Goal: Task Accomplishment & Management: Use online tool/utility

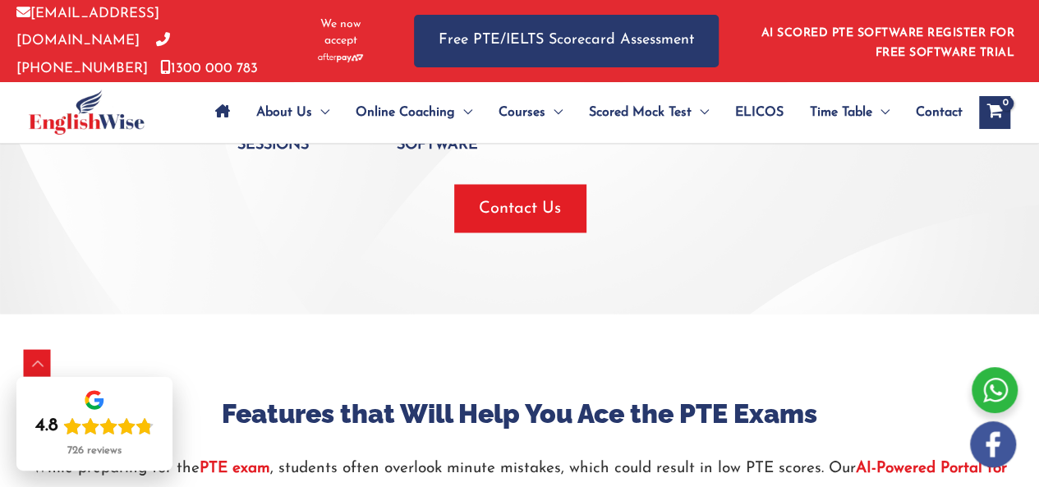
scroll to position [1412, 0]
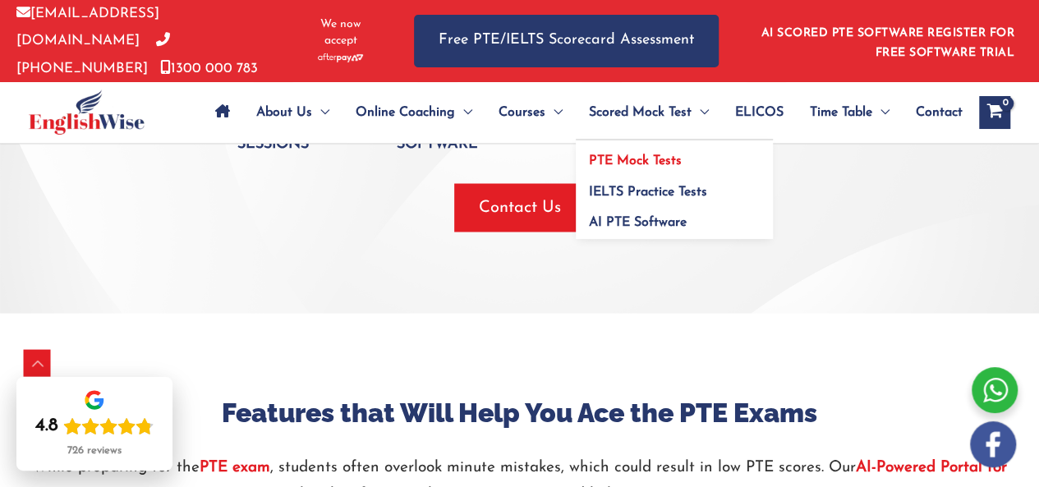
click at [627, 154] on span "PTE Mock Tests" at bounding box center [635, 160] width 93 height 13
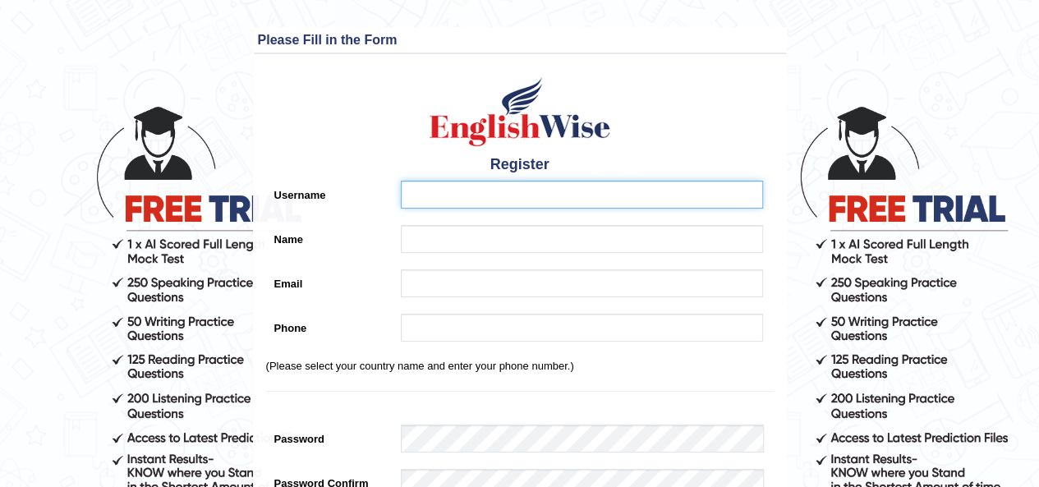
click at [442, 198] on input "Username" at bounding box center [582, 195] width 362 height 28
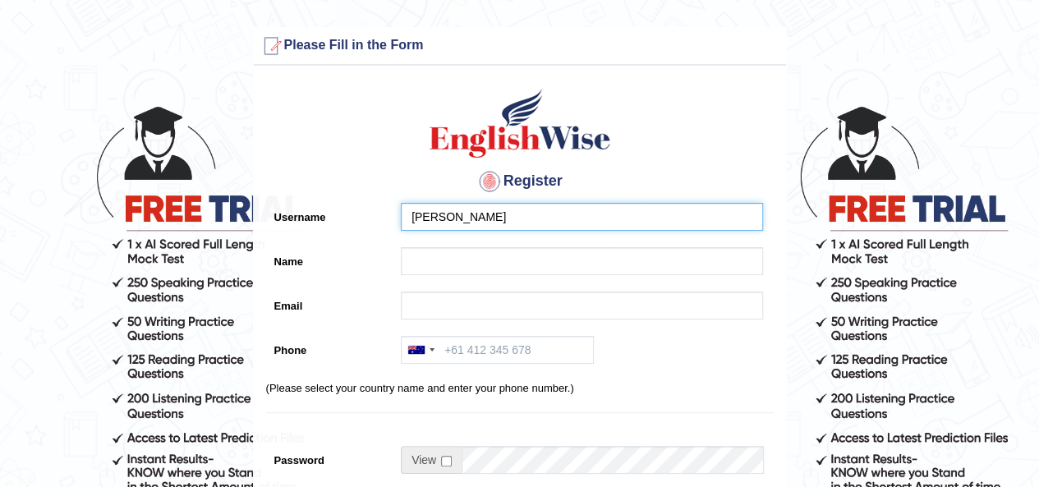
type input "marium"
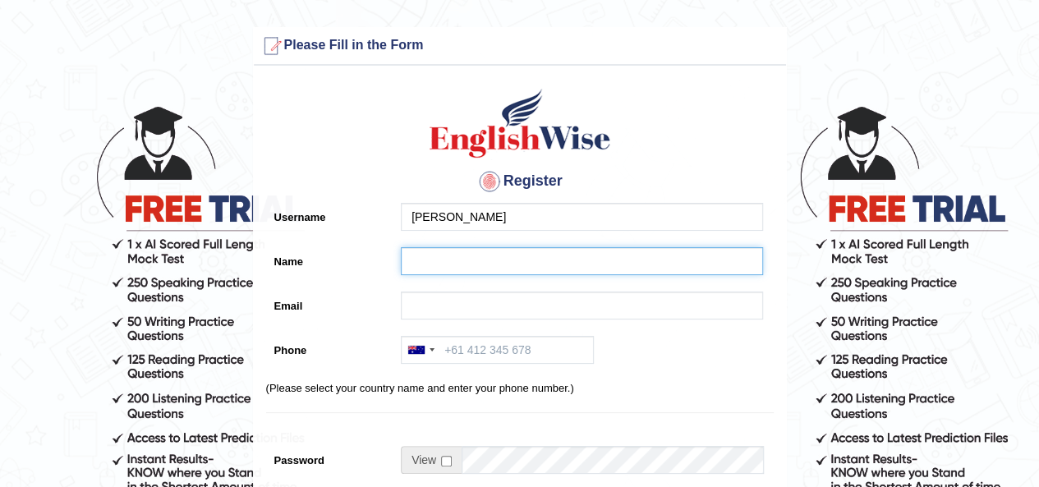
click at [409, 266] on input "Name" at bounding box center [582, 261] width 362 height 28
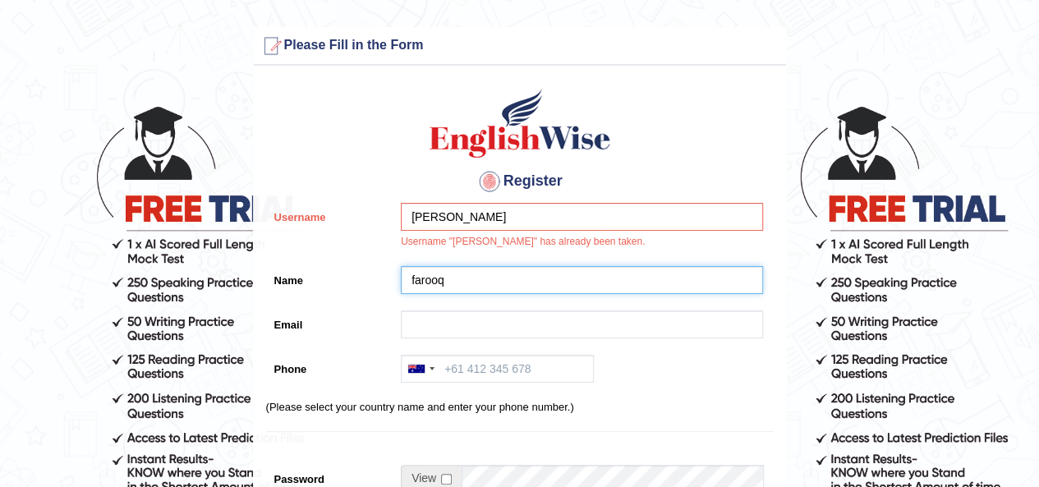
type input "farooq"
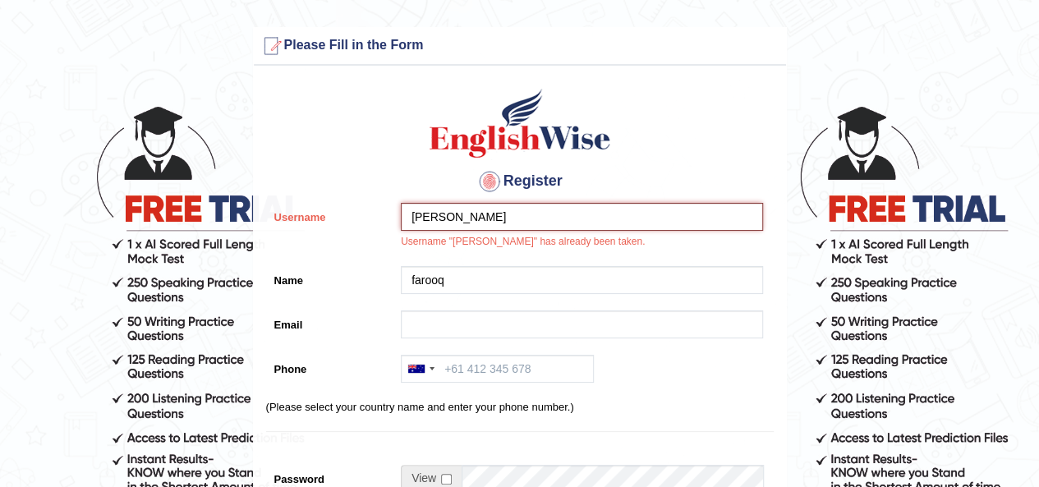
click at [437, 223] on input "marium" at bounding box center [582, 217] width 362 height 28
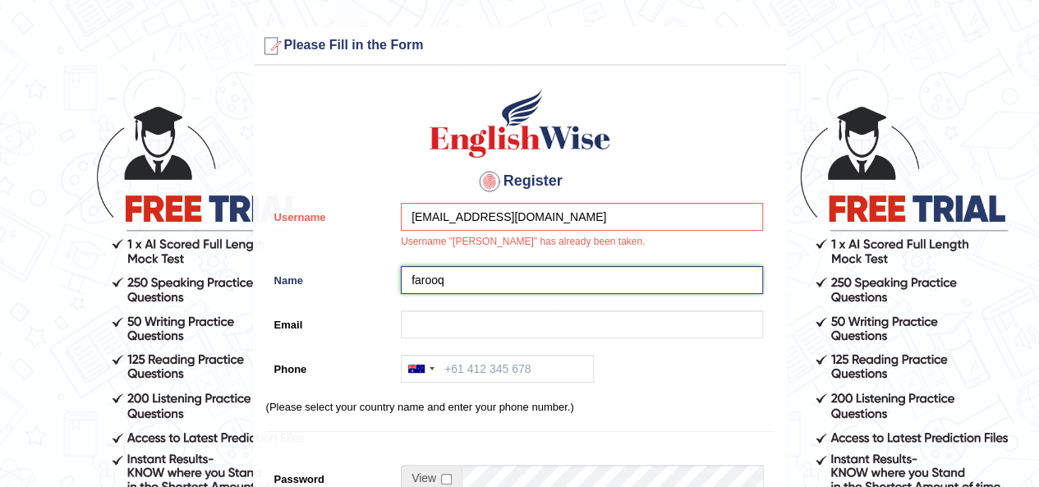
click at [444, 288] on input "farooq" at bounding box center [582, 280] width 362 height 28
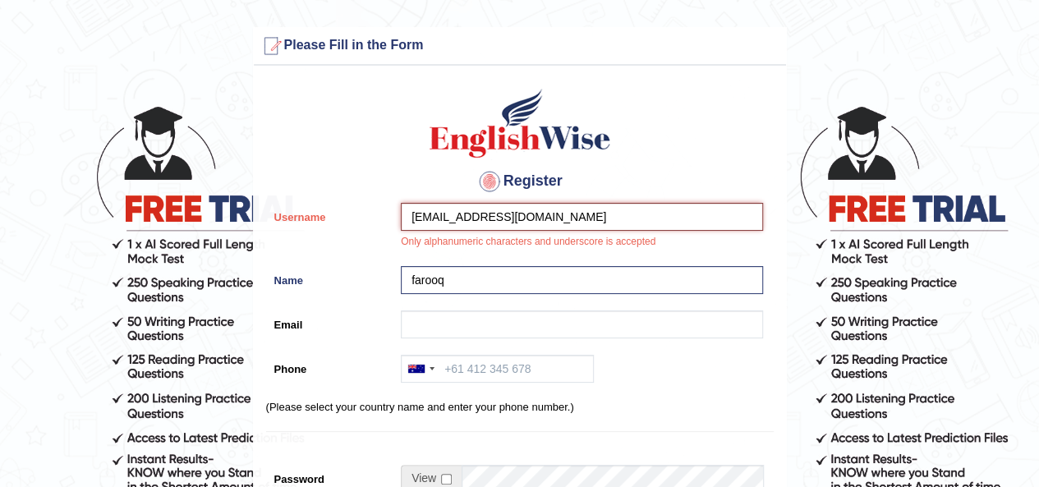
click at [555, 206] on input "rmarium660@gmail.com" at bounding box center [582, 217] width 362 height 28
type input "rmarium"
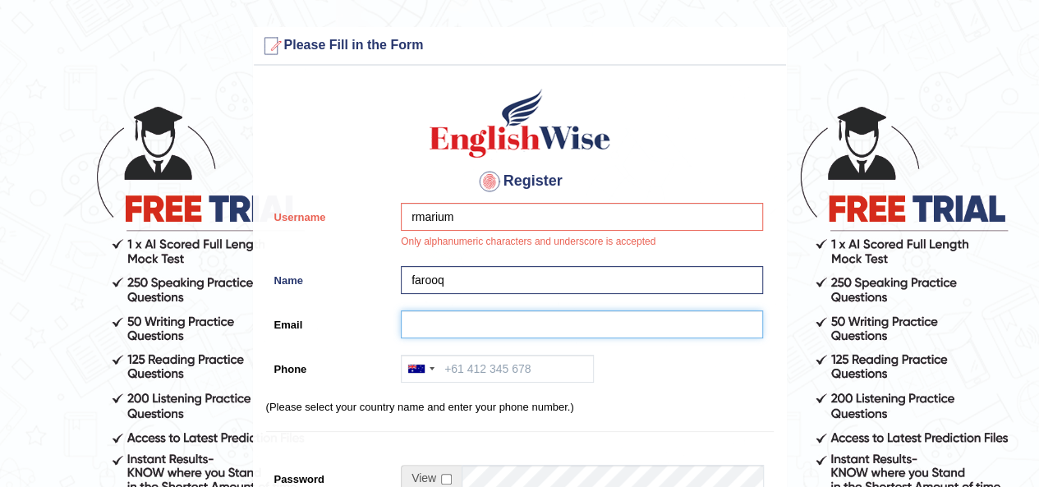
click at [462, 330] on input "Email" at bounding box center [582, 325] width 362 height 28
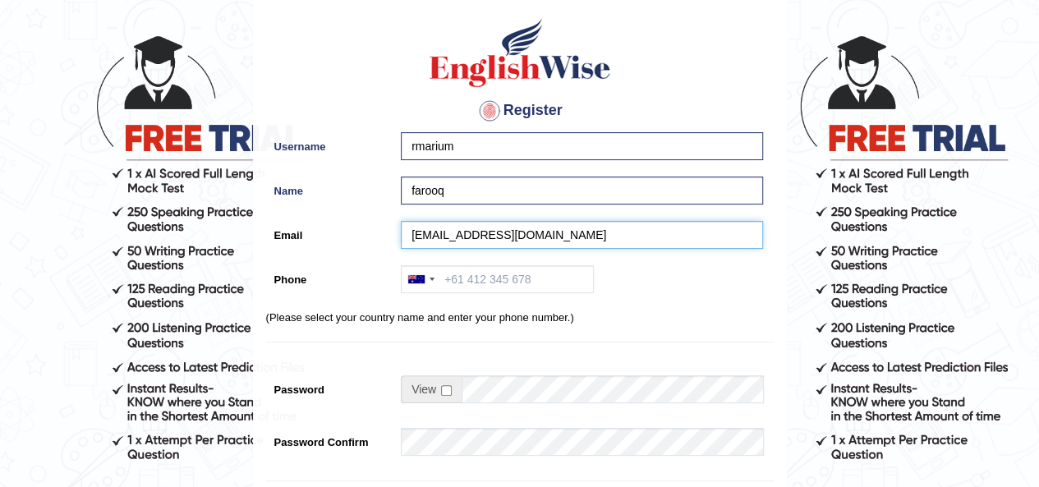
scroll to position [76, 0]
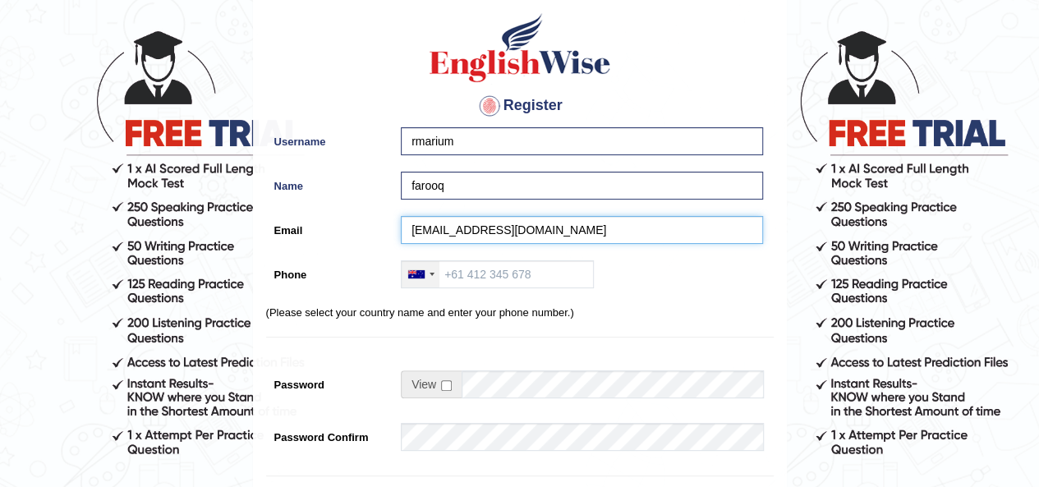
type input "rmarium660@gmail.com"
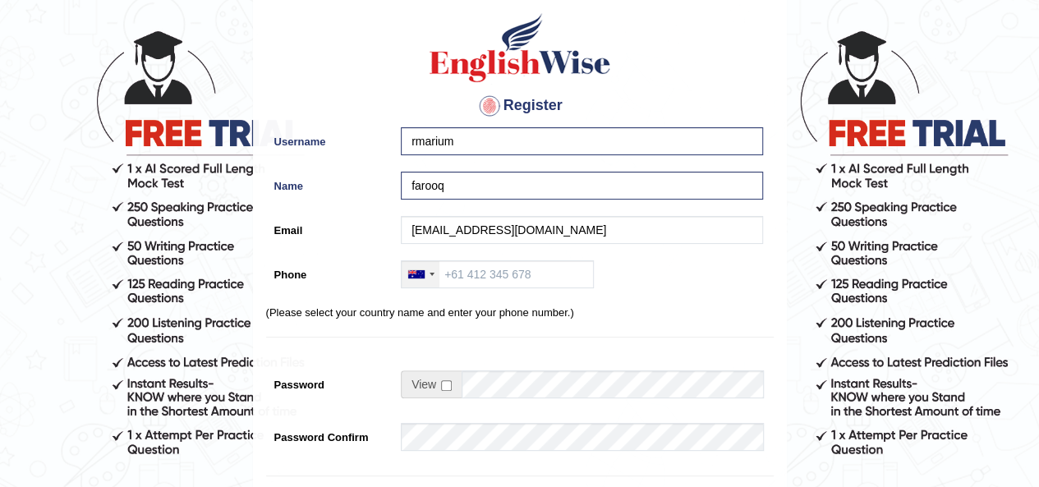
click at [427, 274] on div at bounding box center [421, 274] width 38 height 26
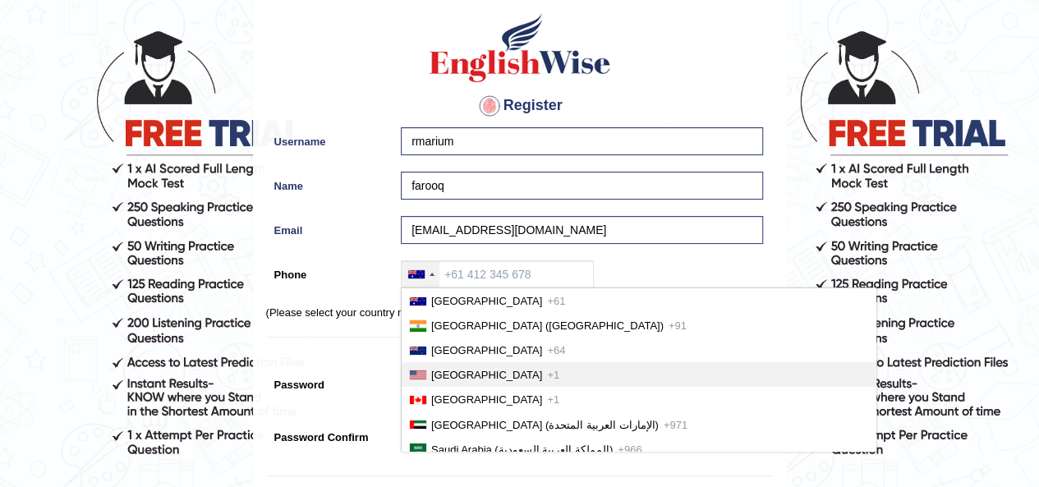
click at [467, 374] on span "United States" at bounding box center [486, 375] width 111 height 12
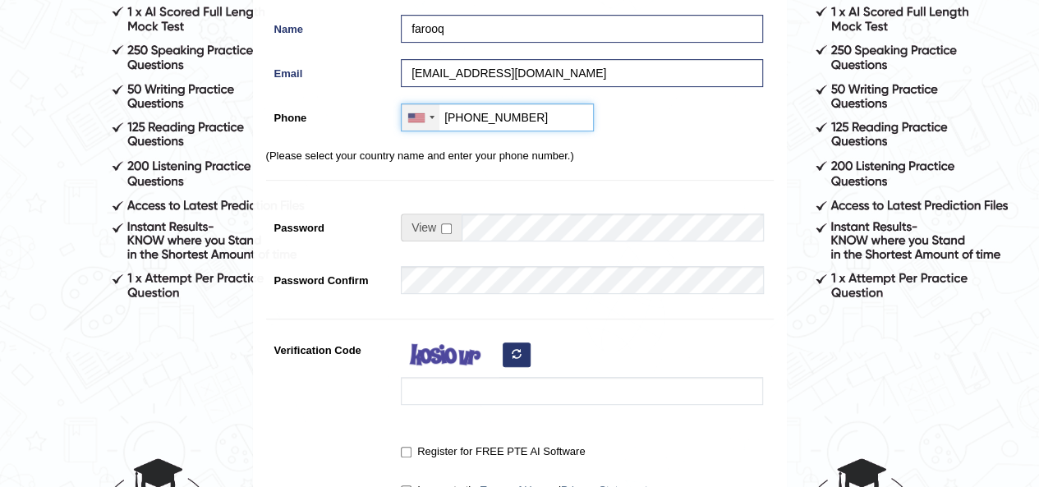
scroll to position [239, 0]
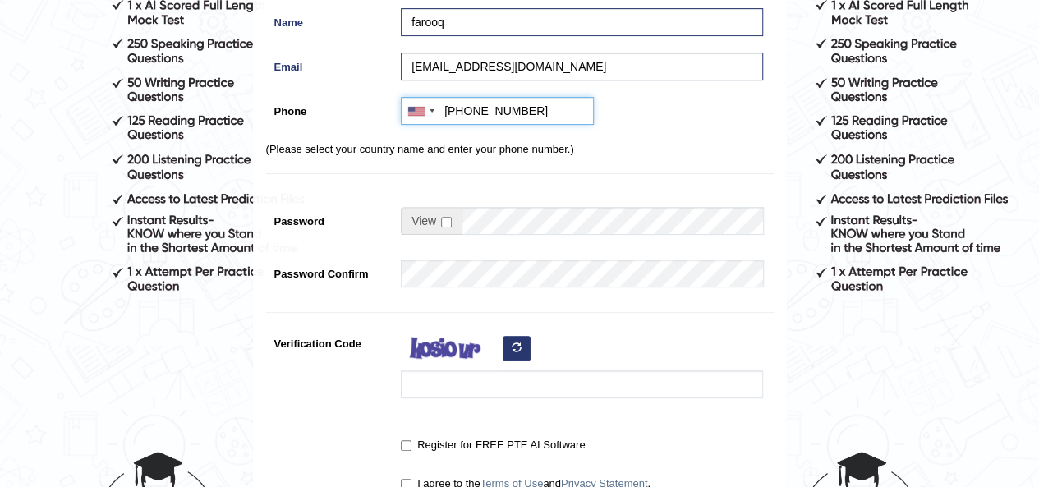
type input "+16673345120"
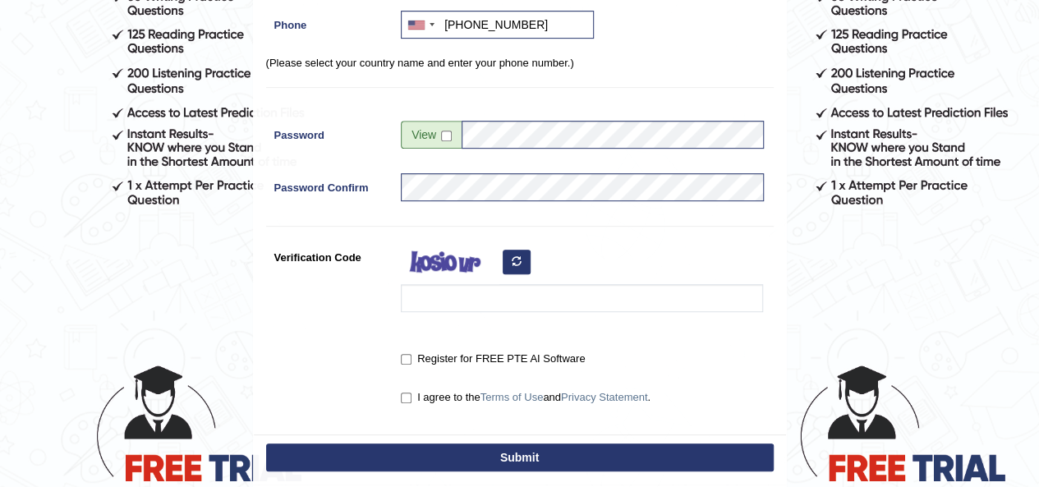
scroll to position [326, 0]
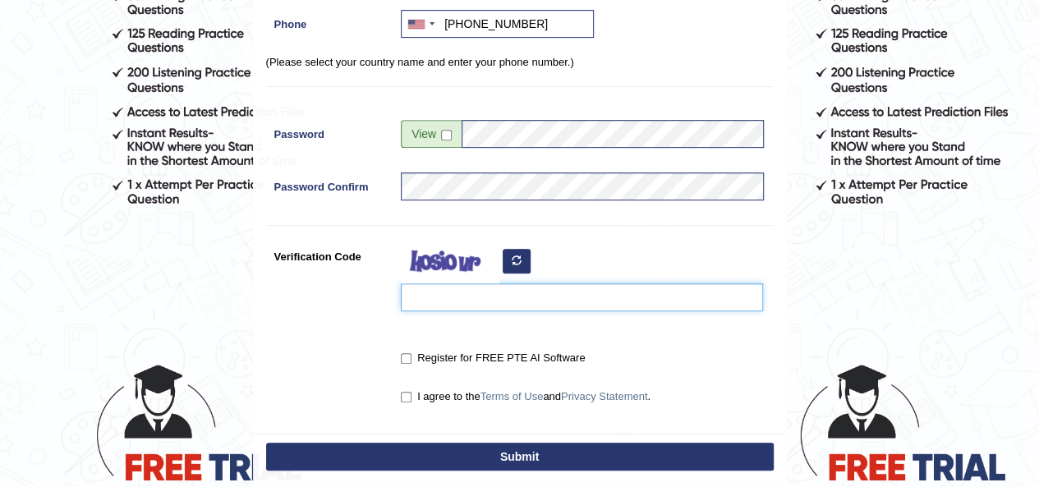
click at [433, 303] on input "Verification Code" at bounding box center [582, 297] width 362 height 28
type input "xesokvt"
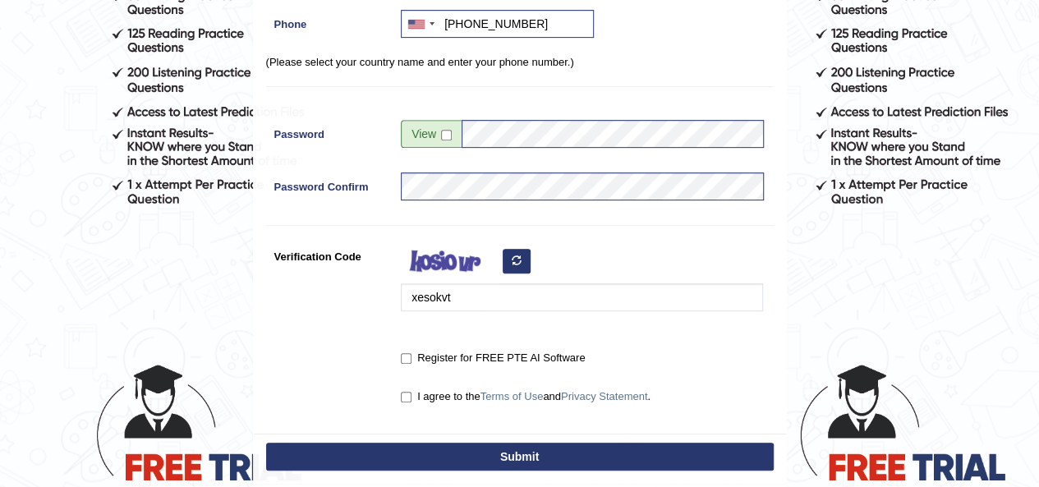
click at [412, 361] on label "Register for FREE PTE AI Software" at bounding box center [493, 358] width 184 height 16
click at [412, 361] on input "Register for FREE PTE AI Software" at bounding box center [406, 358] width 11 height 11
checkbox input "true"
click at [408, 399] on input "I agree to the Terms of Use and Privacy Statement ." at bounding box center [406, 397] width 11 height 11
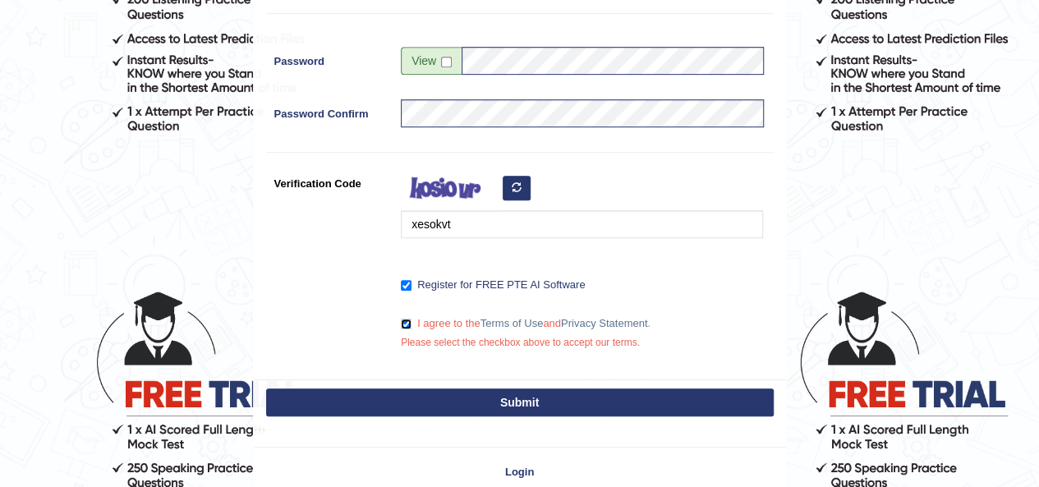
scroll to position [400, 0]
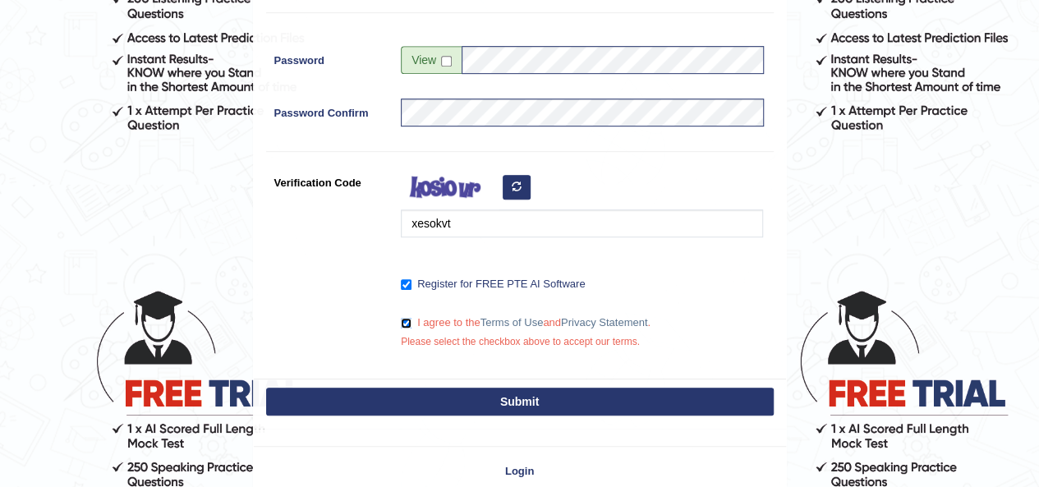
click at [406, 319] on input "I agree to the Terms of Use and Privacy Statement ." at bounding box center [406, 323] width 11 height 11
click at [409, 321] on input "I agree to the Terms of Use and Privacy Statement ." at bounding box center [406, 323] width 11 height 11
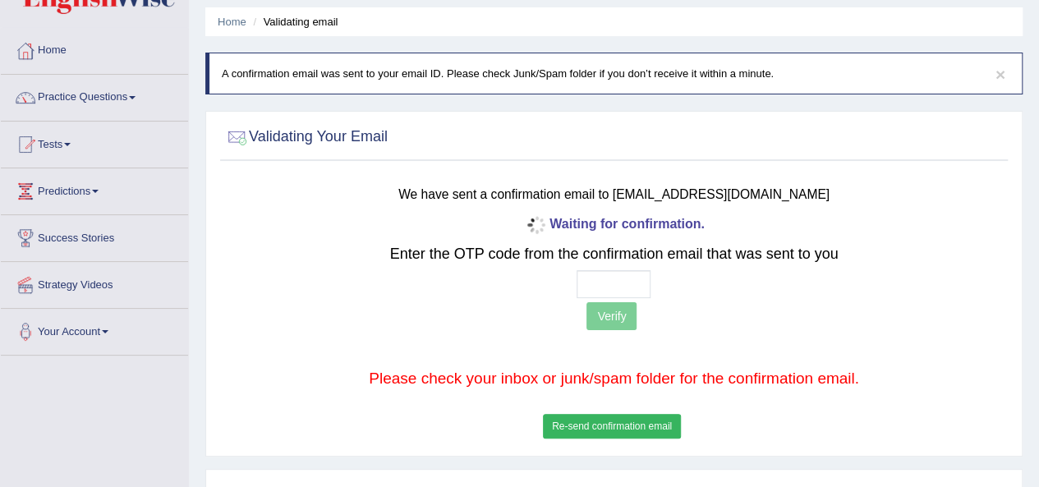
scroll to position [44, 0]
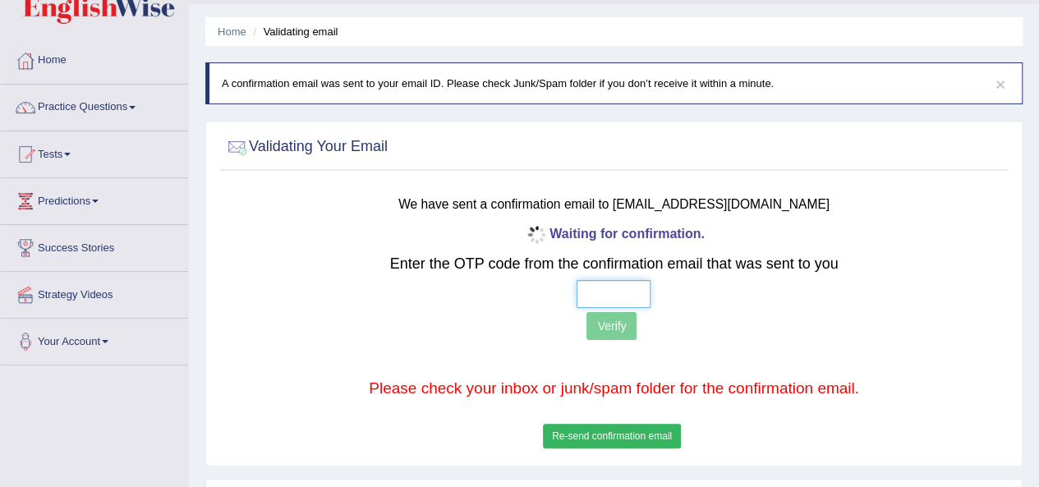
click at [602, 300] on input "text" at bounding box center [614, 294] width 74 height 28
type input "4 7 7 1"
click at [619, 325] on button "Verify" at bounding box center [612, 326] width 50 height 28
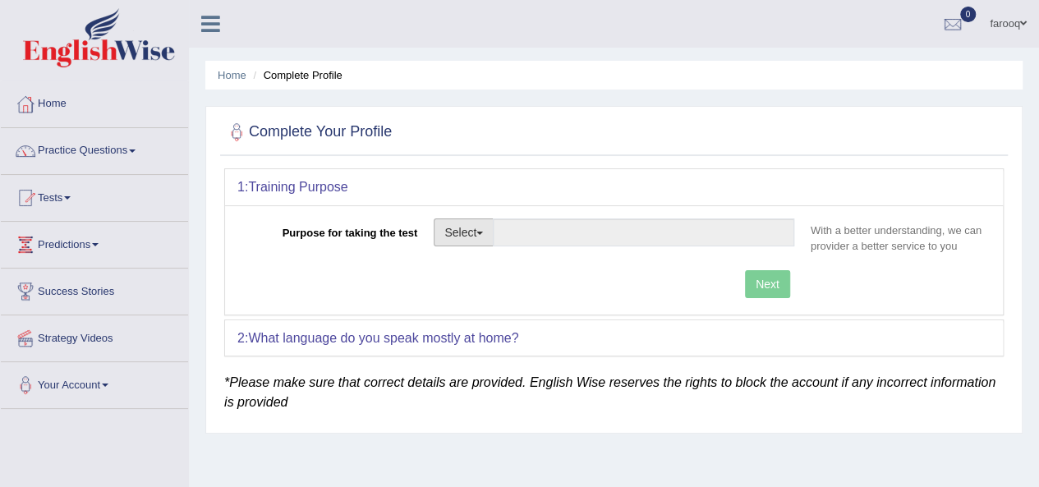
click at [483, 226] on button "Select" at bounding box center [464, 233] width 60 height 28
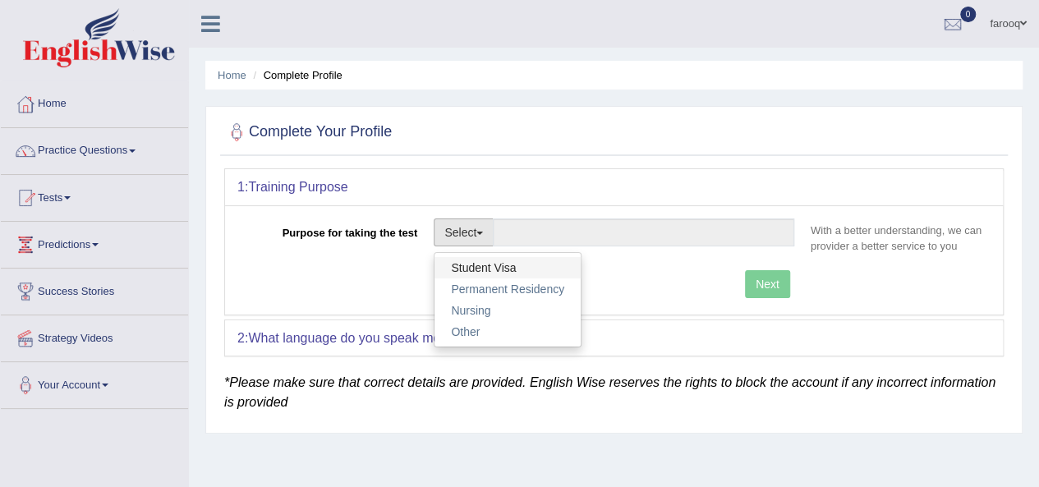
click at [500, 263] on link "Student Visa" at bounding box center [508, 267] width 146 height 21
type input "Student Visa"
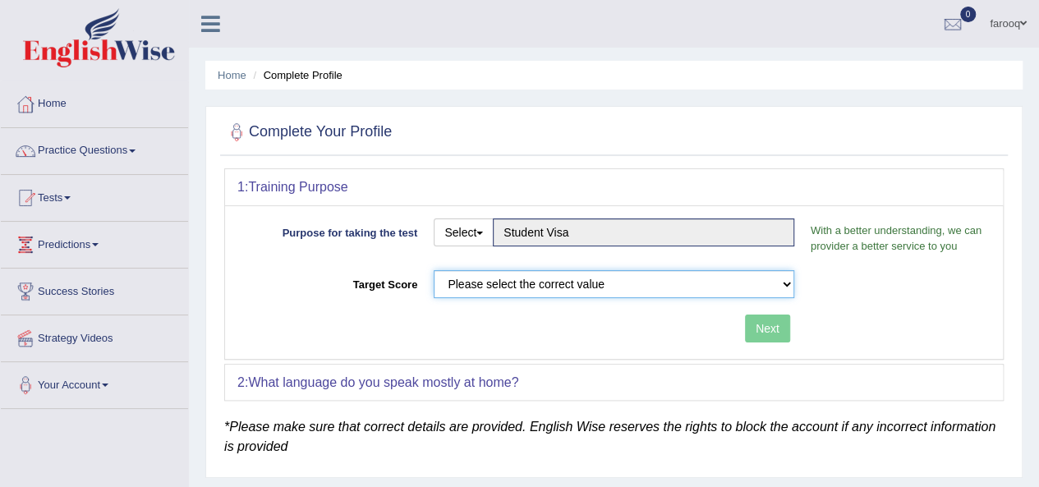
click at [616, 280] on select "Please select the correct value 50 (6 bands) 58 (6.5 bands) 65 (7 bands) 79 (8 …" at bounding box center [614, 284] width 361 height 28
select select "79"
click at [434, 270] on select "Please select the correct value 50 (6 bands) 58 (6.5 bands) 65 (7 bands) 79 (8 …" at bounding box center [614, 284] width 361 height 28
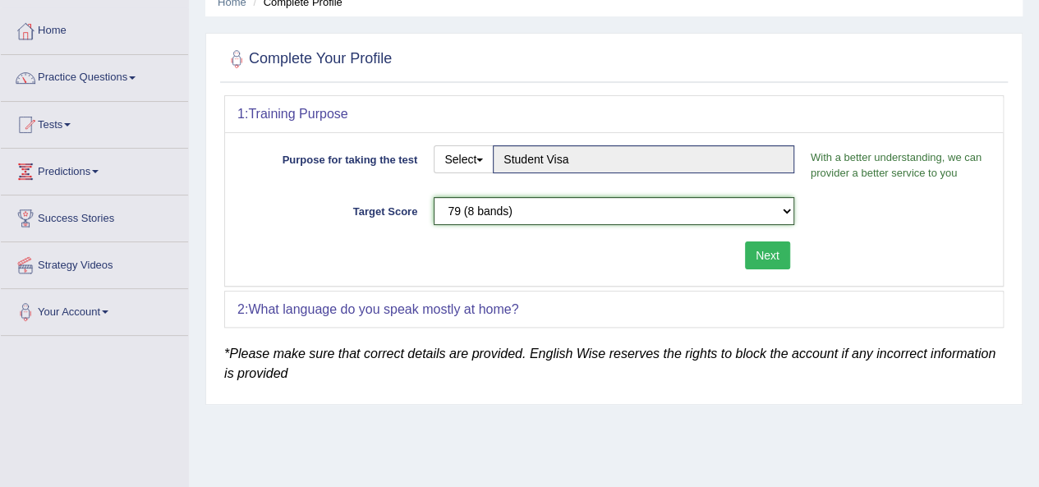
scroll to position [74, 0]
click at [653, 316] on div "2: What language do you speak mostly at home?" at bounding box center [614, 309] width 778 height 36
click at [769, 250] on button "Next" at bounding box center [767, 255] width 45 height 28
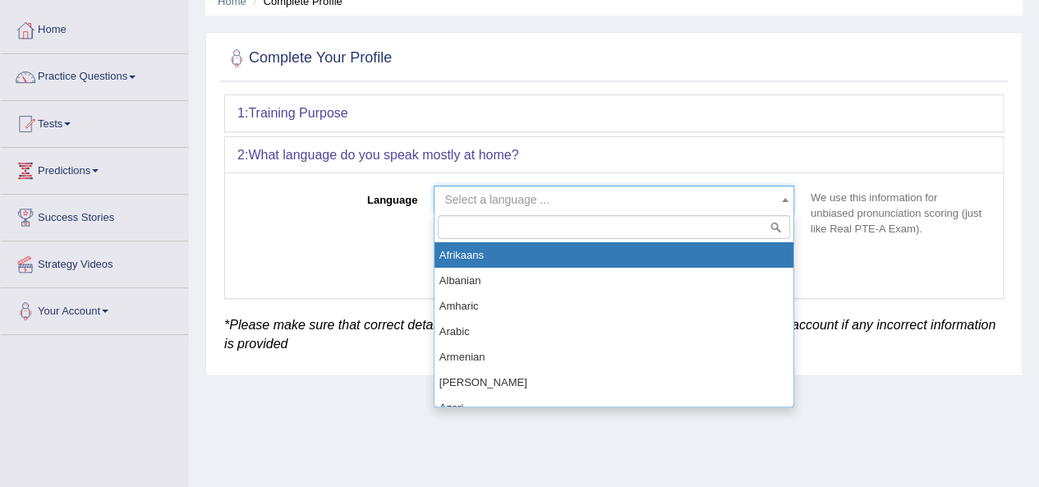
click at [595, 194] on span "Select a language ..." at bounding box center [609, 199] width 329 height 16
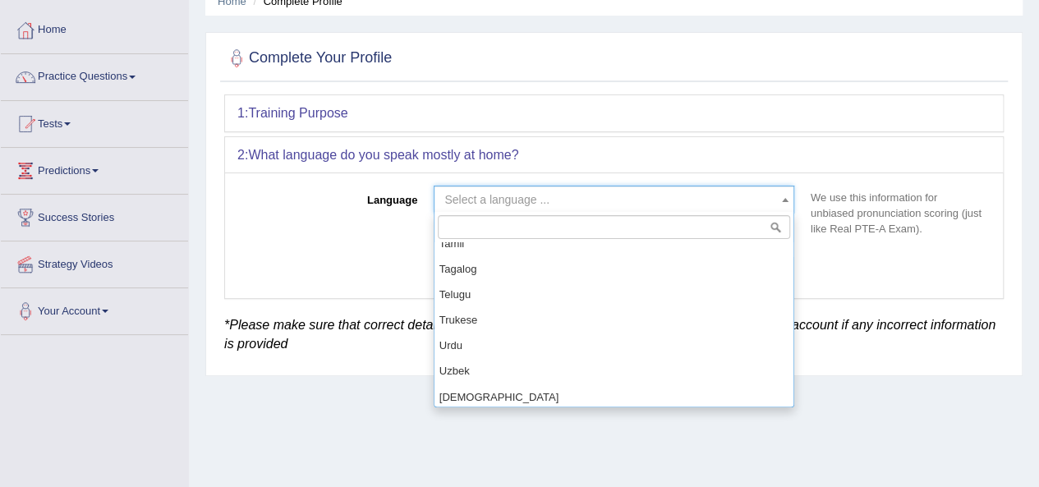
scroll to position [1242, 0]
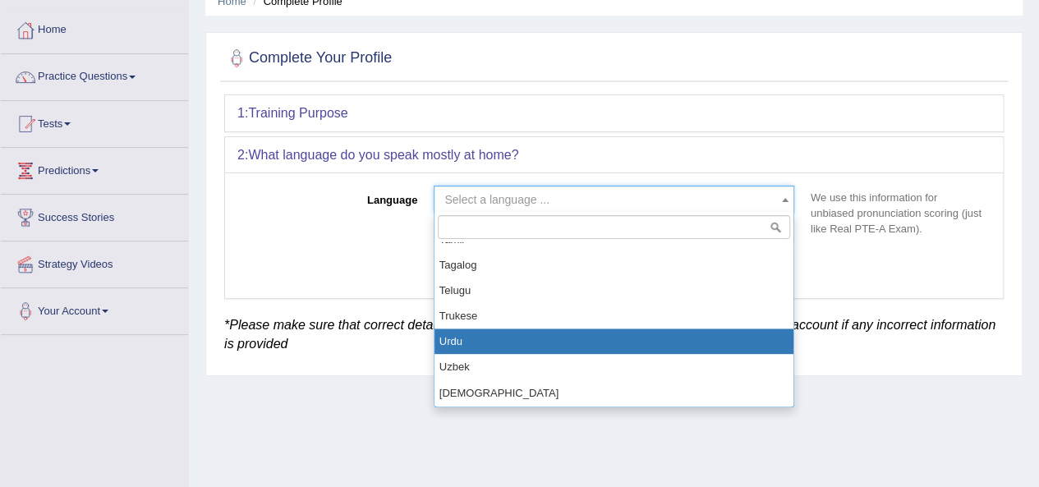
select select "Urdu"
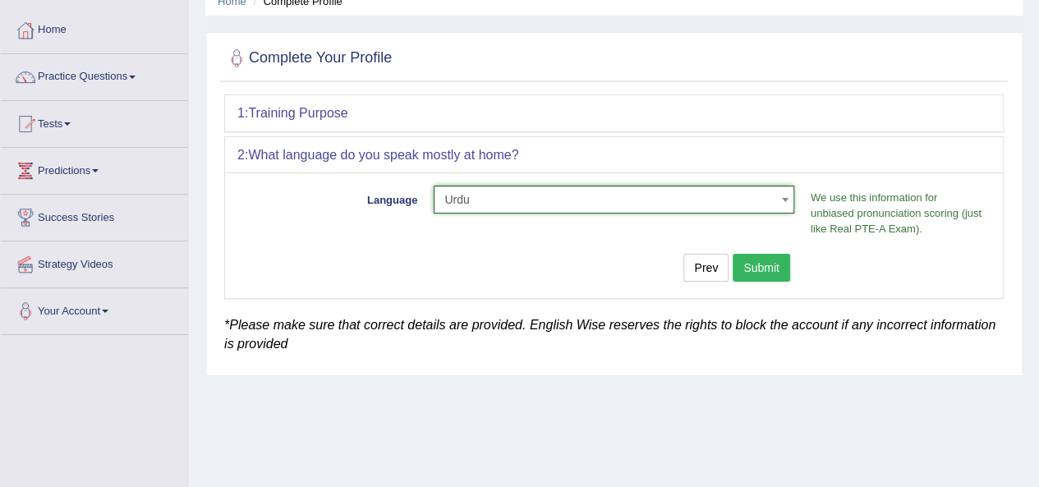
click at [764, 265] on button "Submit" at bounding box center [762, 268] width 58 height 28
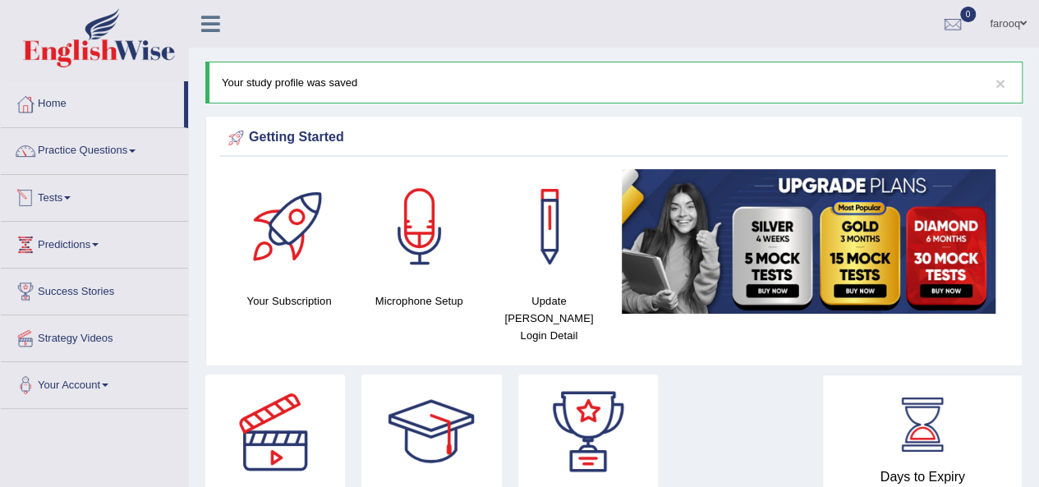
click at [76, 201] on link "Tests" at bounding box center [94, 195] width 187 height 41
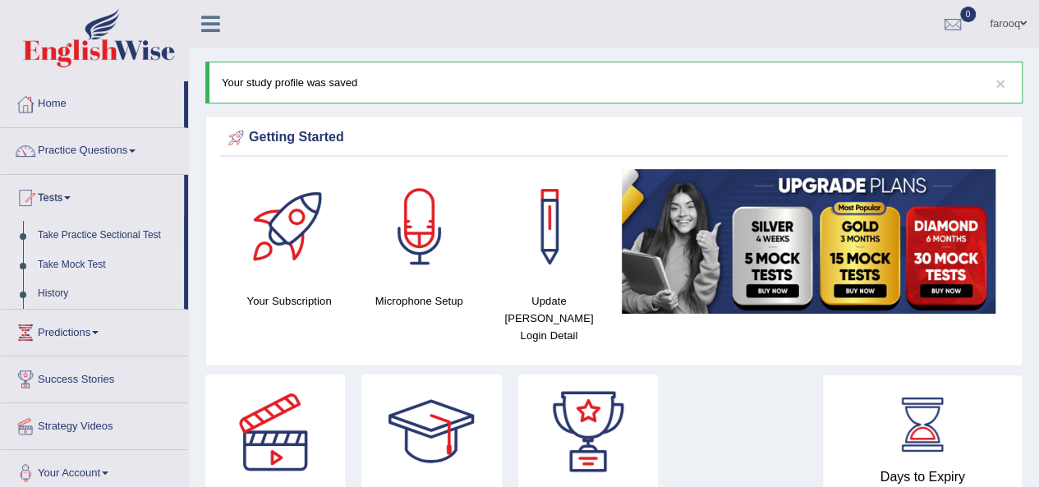
click at [70, 265] on link "Take Mock Test" at bounding box center [107, 266] width 154 height 30
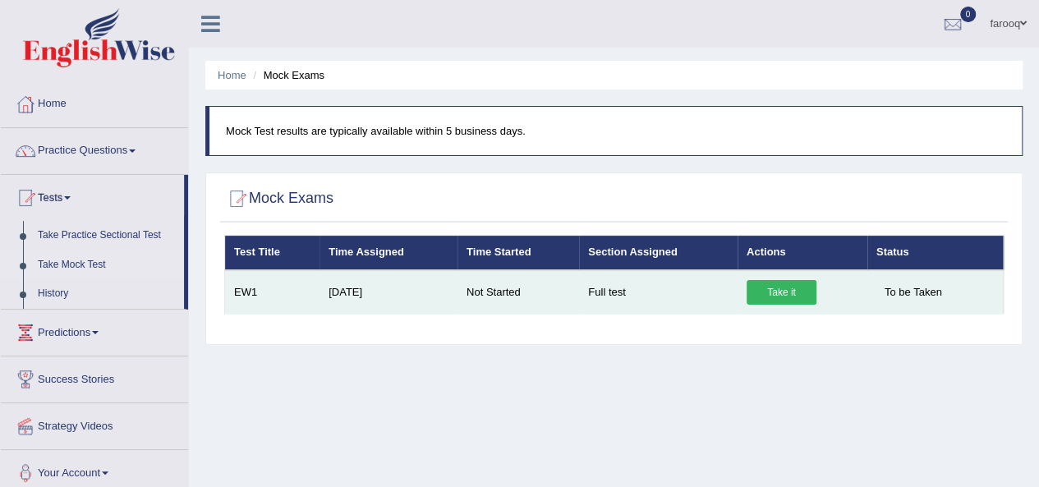
click at [794, 293] on link "Take it" at bounding box center [782, 292] width 70 height 25
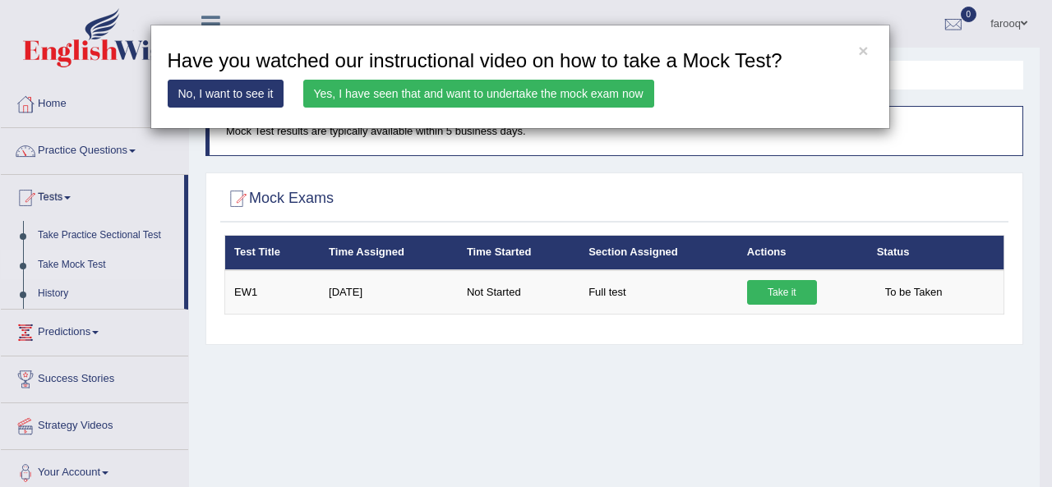
click at [374, 90] on link "Yes, I have seen that and want to undertake the mock exam now" at bounding box center [478, 94] width 351 height 28
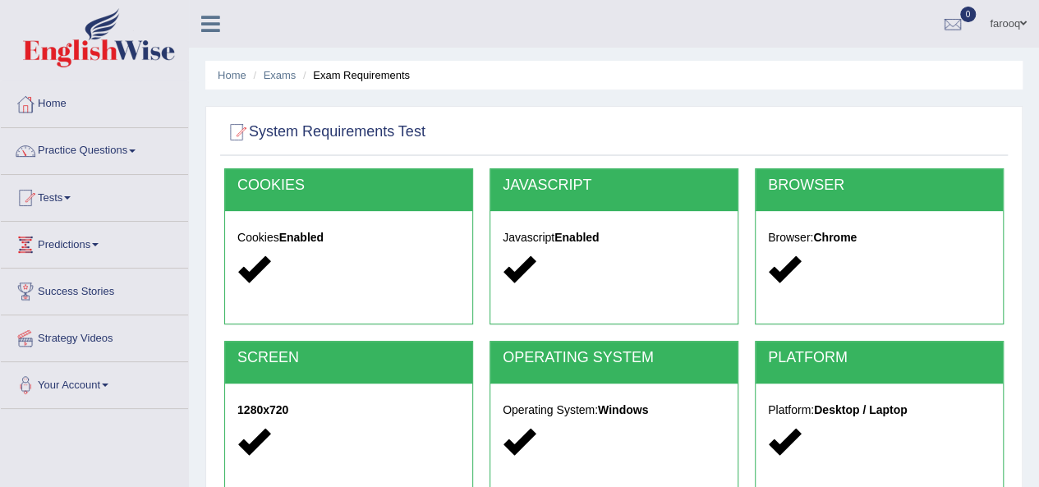
click at [363, 241] on h5 "Cookies Enabled" at bounding box center [348, 238] width 223 height 12
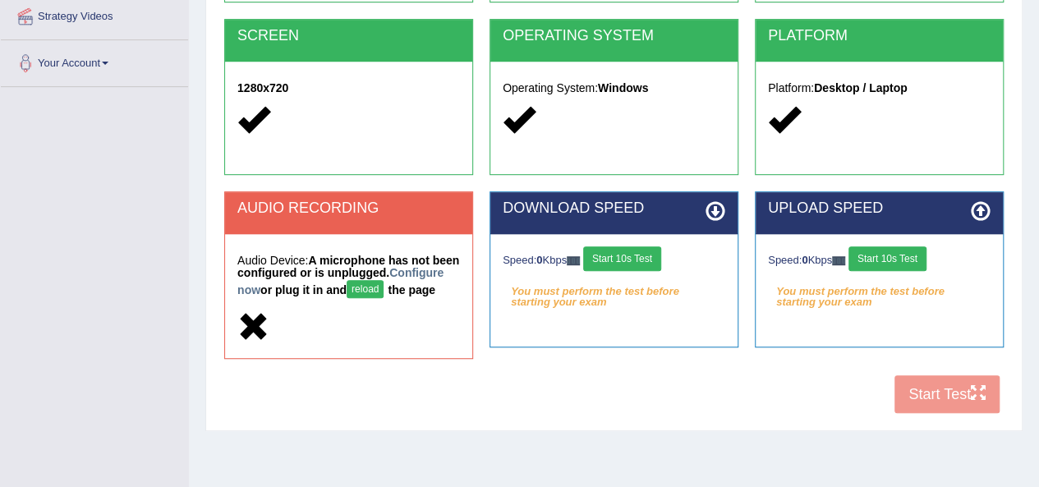
scroll to position [375, 0]
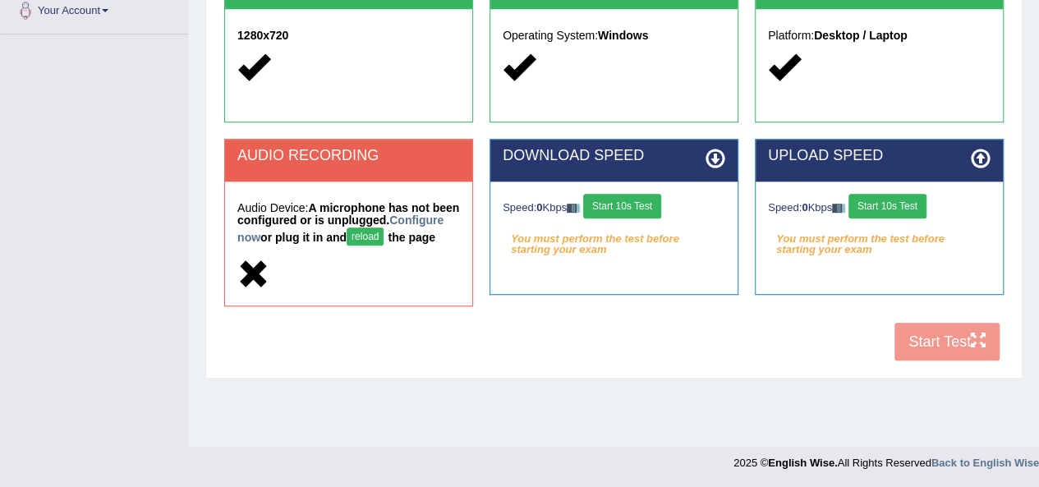
click at [384, 233] on button "reload" at bounding box center [365, 237] width 37 height 18
click at [384, 241] on button "reload" at bounding box center [365, 237] width 37 height 18
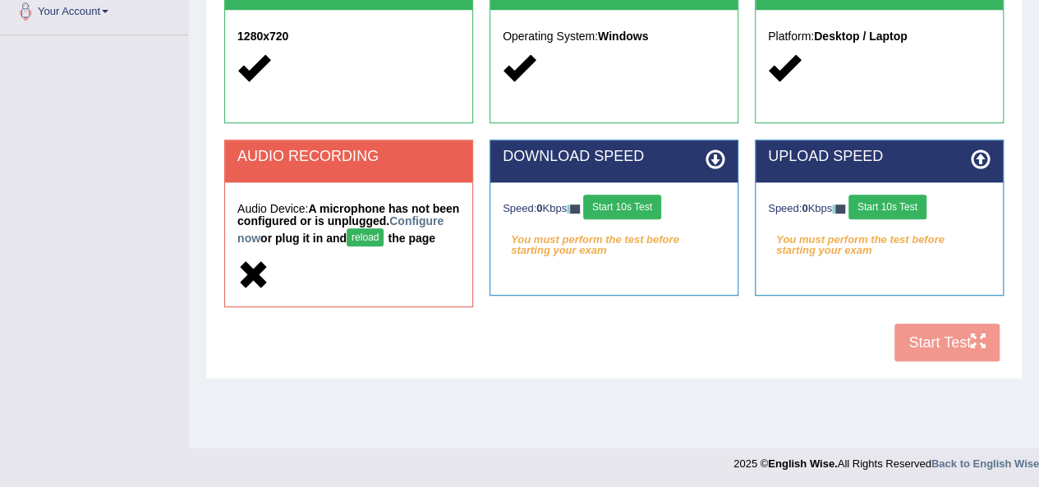
scroll to position [375, 0]
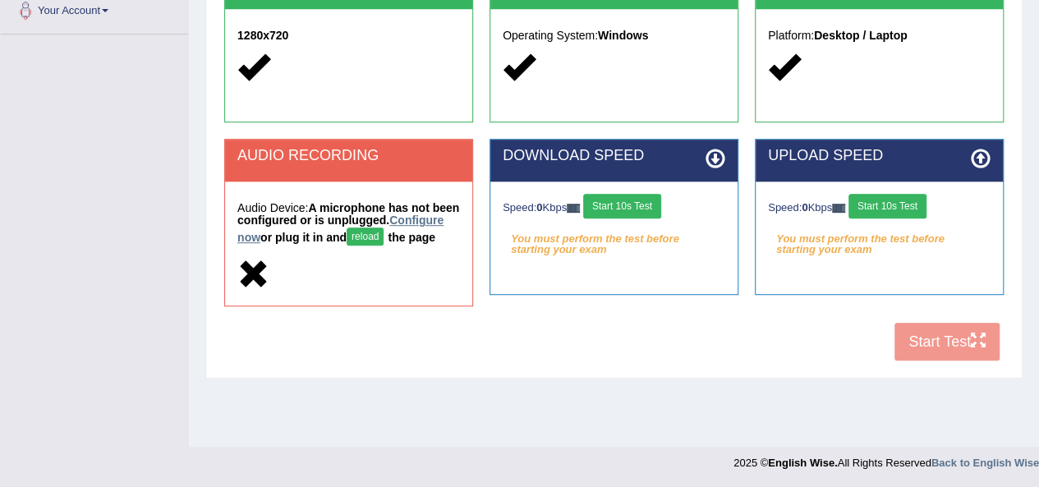
click at [291, 234] on link "Configure now" at bounding box center [340, 229] width 206 height 30
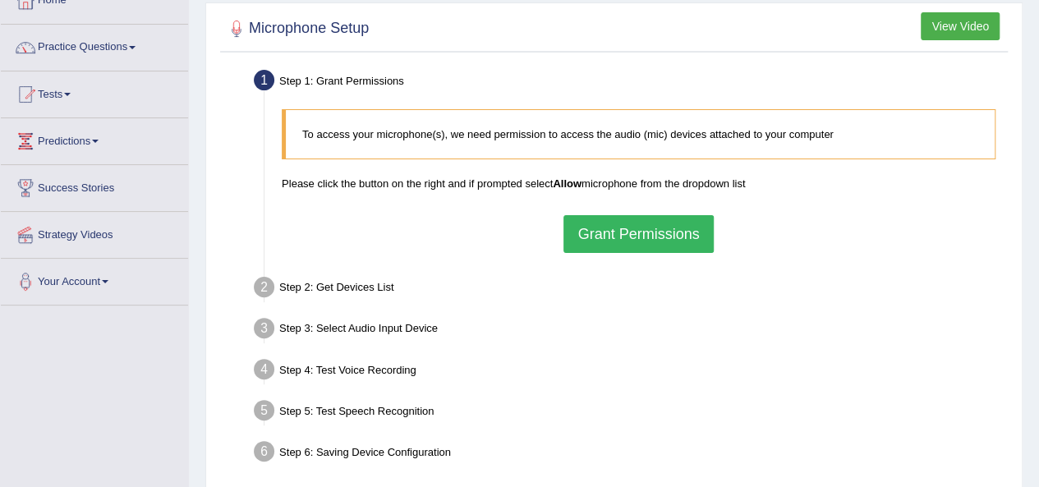
scroll to position [104, 0]
click at [606, 236] on button "Grant Permissions" at bounding box center [639, 233] width 150 height 38
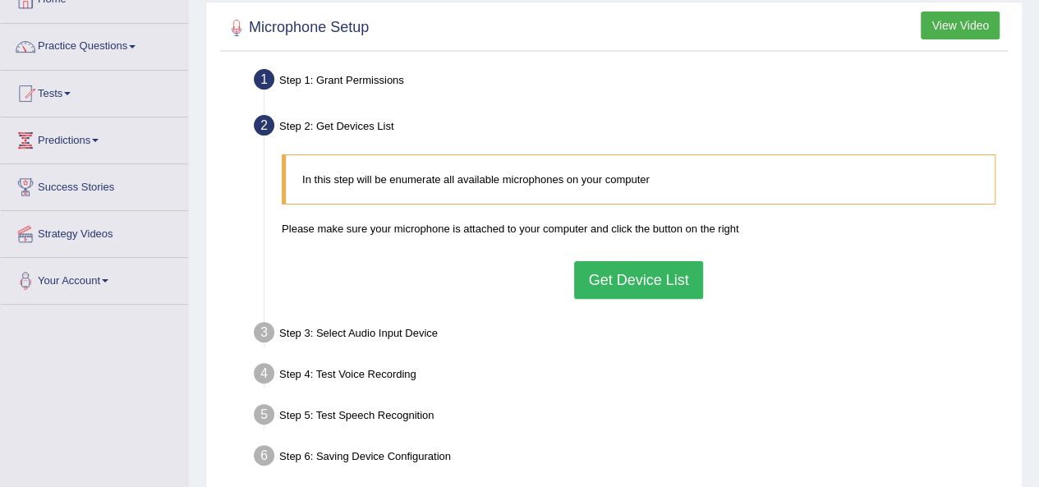
click at [651, 285] on button "Get Device List" at bounding box center [638, 280] width 128 height 38
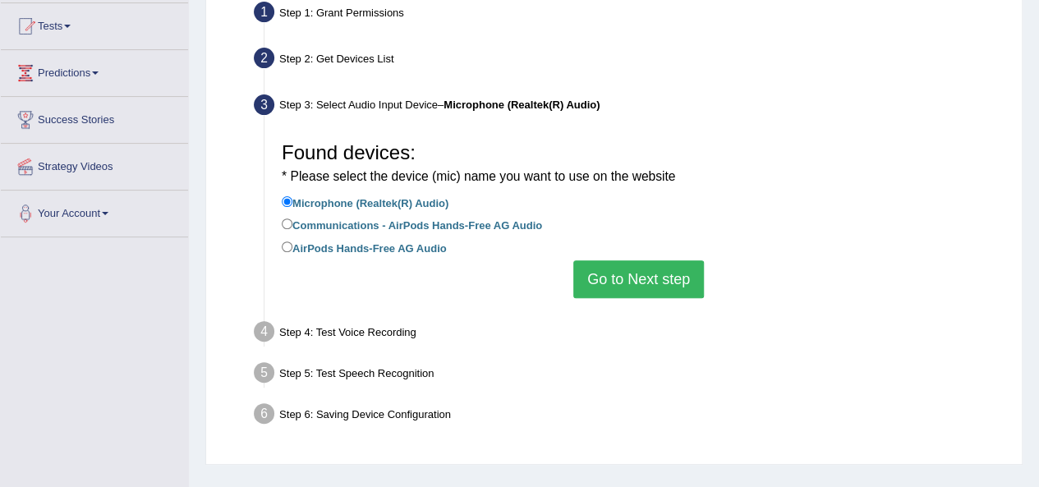
scroll to position [173, 0]
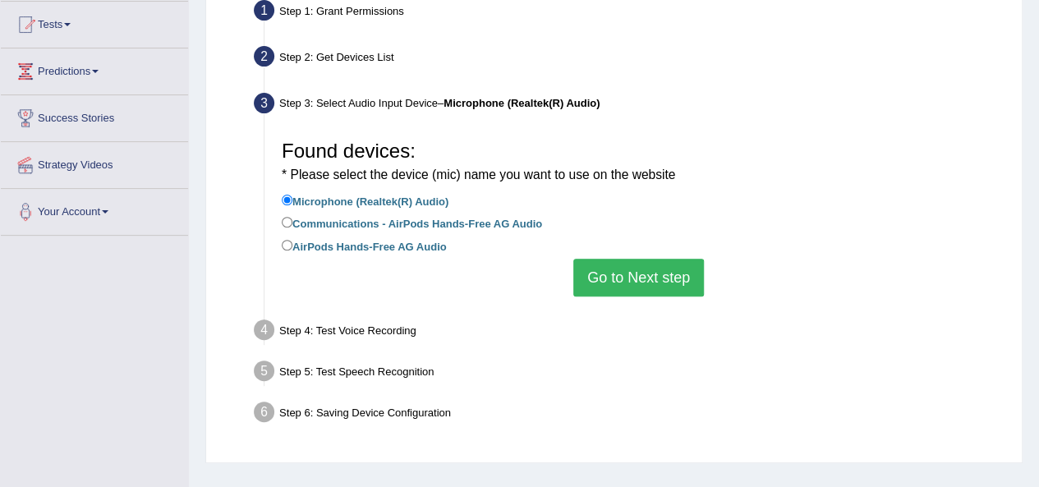
click at [616, 289] on button "Go to Next step" at bounding box center [639, 278] width 131 height 38
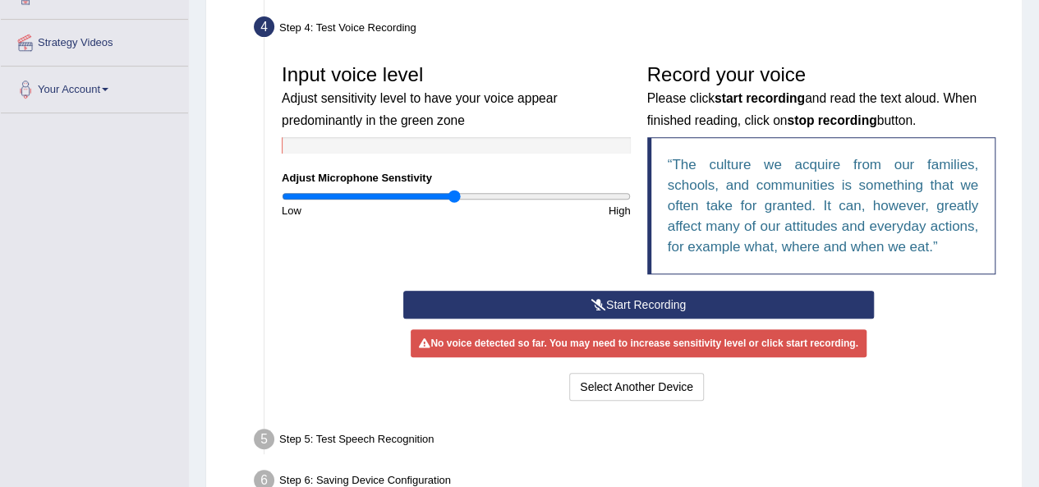
scroll to position [299, 0]
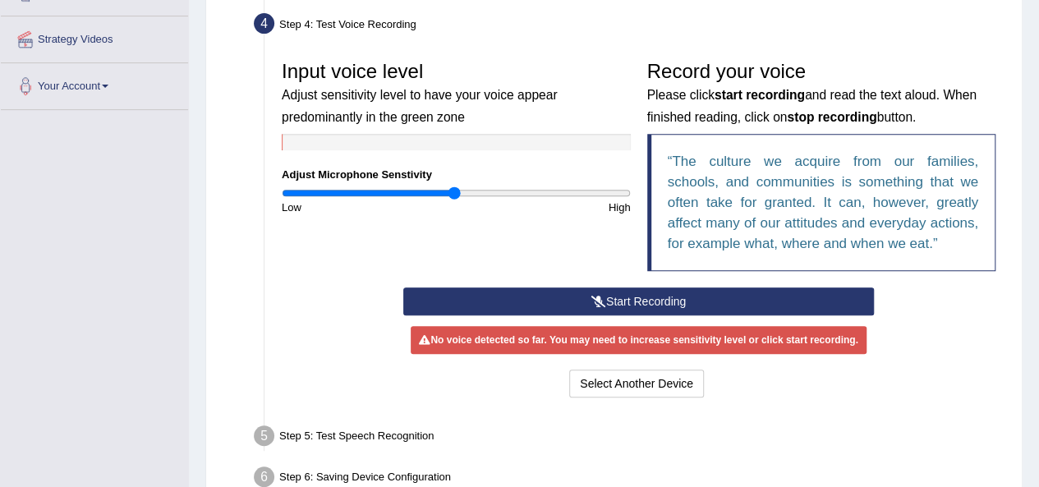
click at [616, 289] on button "Start Recording" at bounding box center [638, 302] width 471 height 28
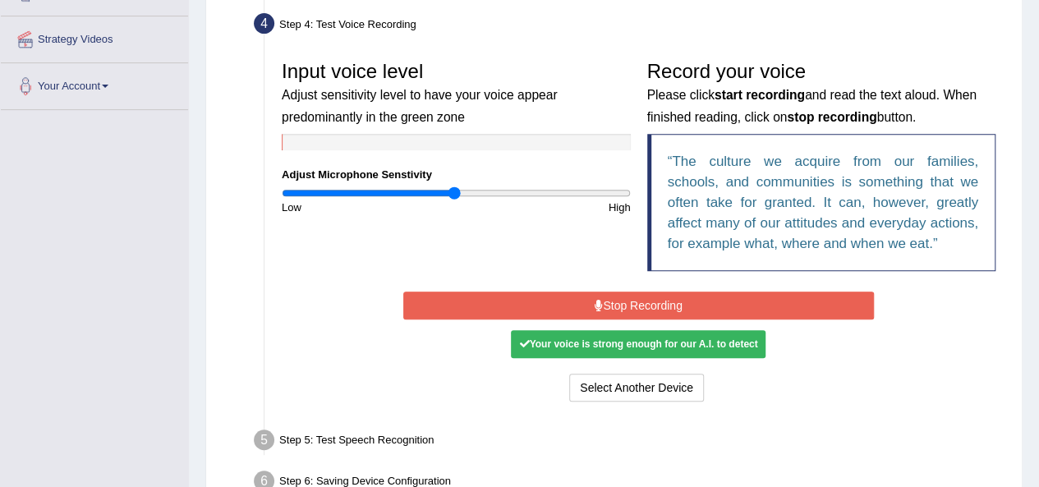
click at [645, 296] on button "Stop Recording" at bounding box center [638, 306] width 471 height 28
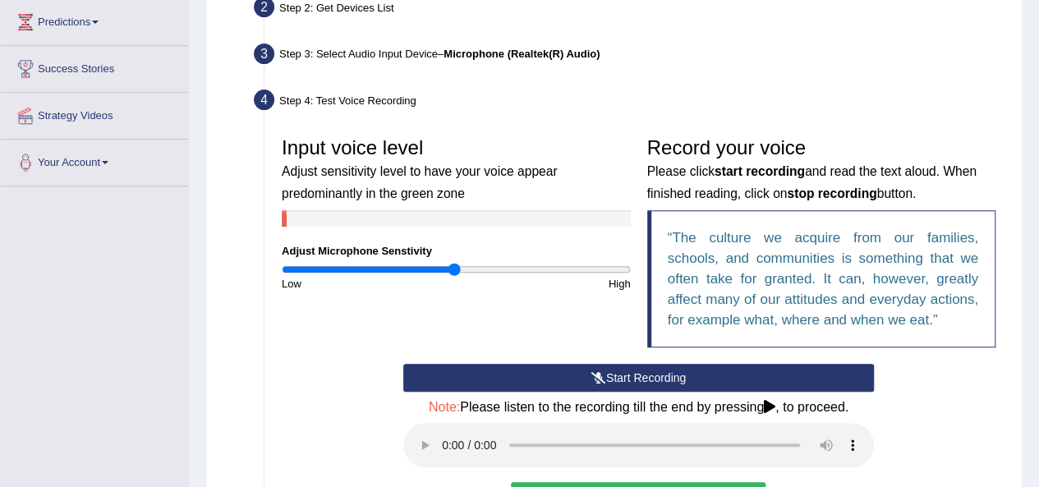
scroll to position [0, 0]
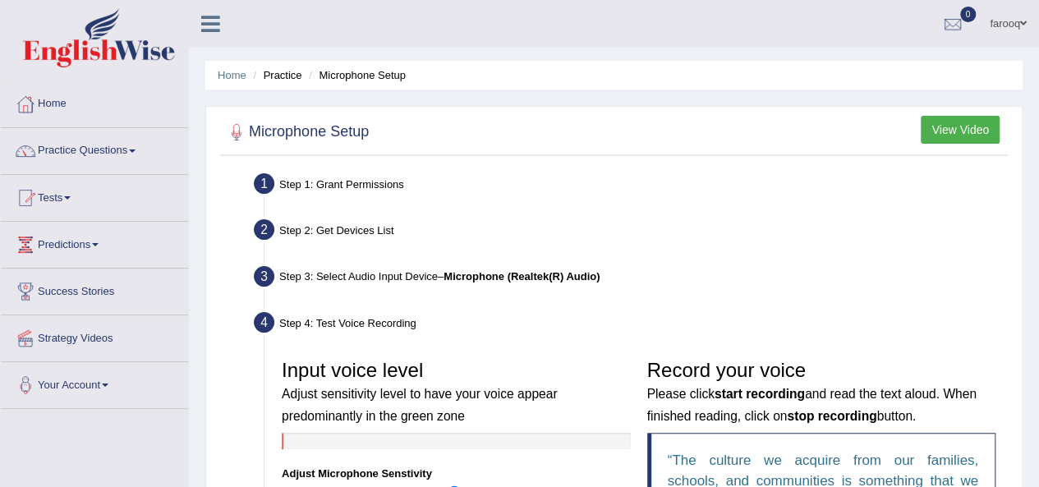
click at [955, 127] on button "View Video" at bounding box center [960, 130] width 79 height 28
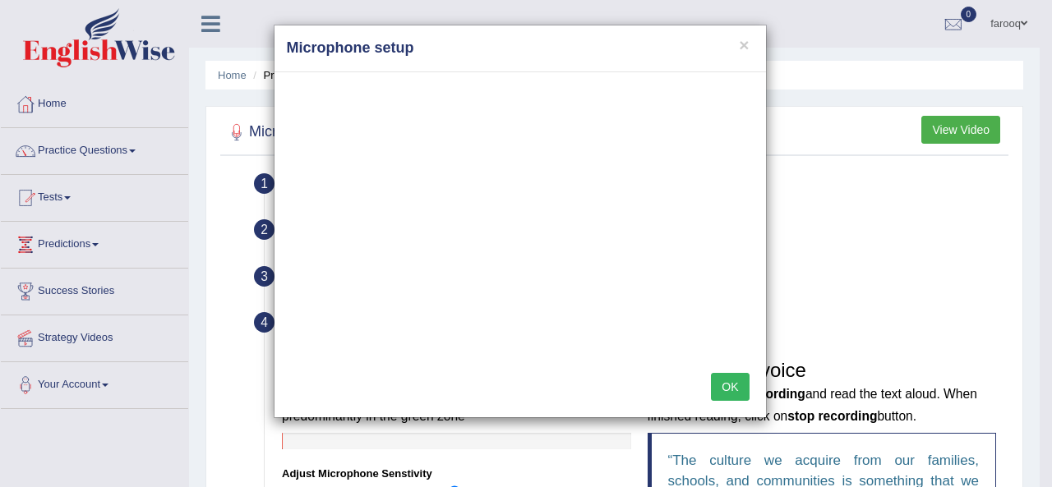
click at [738, 40] on h4 "Microphone setup" at bounding box center [520, 48] width 467 height 21
click at [746, 47] on button "×" at bounding box center [744, 44] width 10 height 17
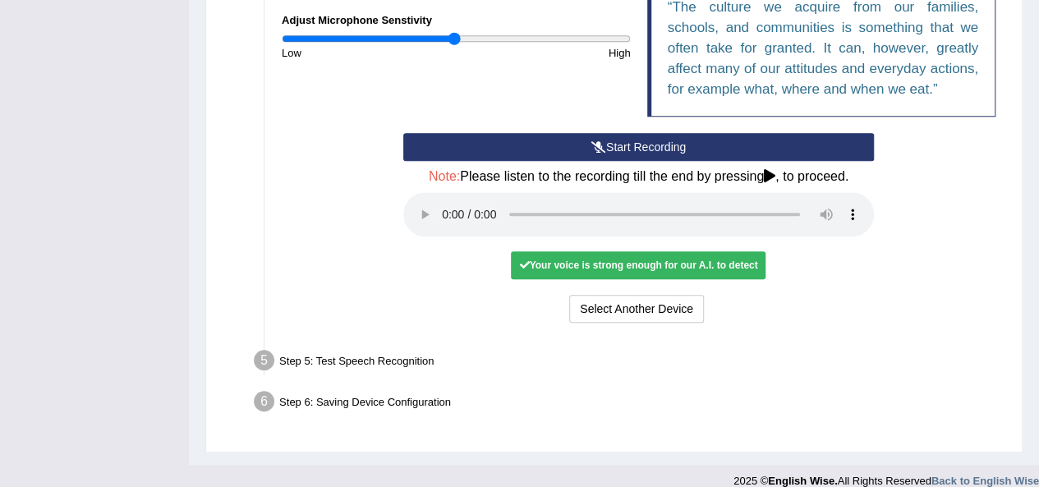
scroll to position [470, 0]
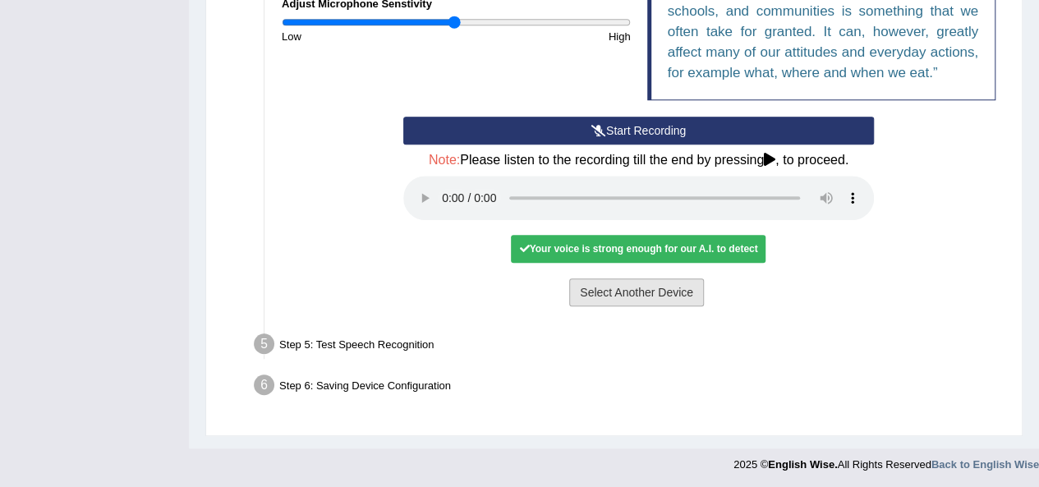
click at [656, 290] on button "Select Another Device" at bounding box center [636, 293] width 135 height 28
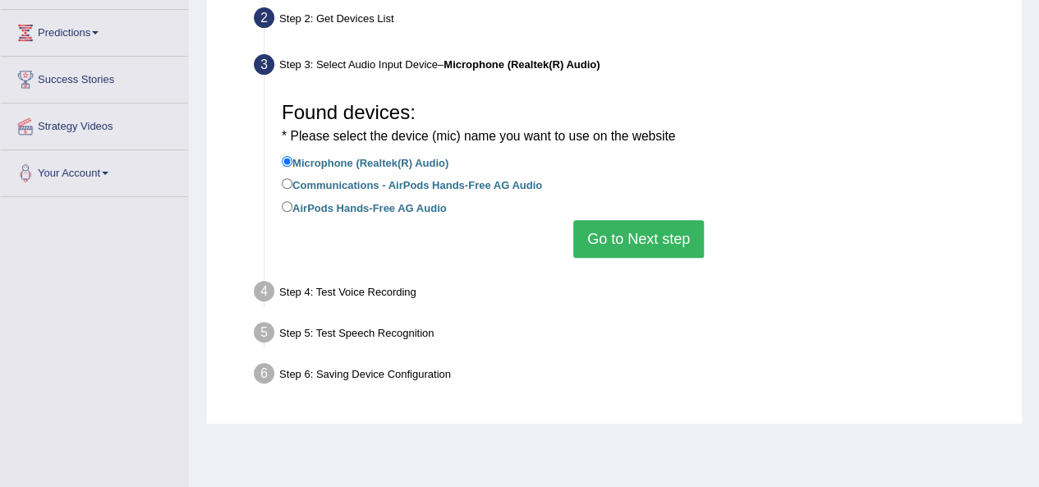
scroll to position [210, 0]
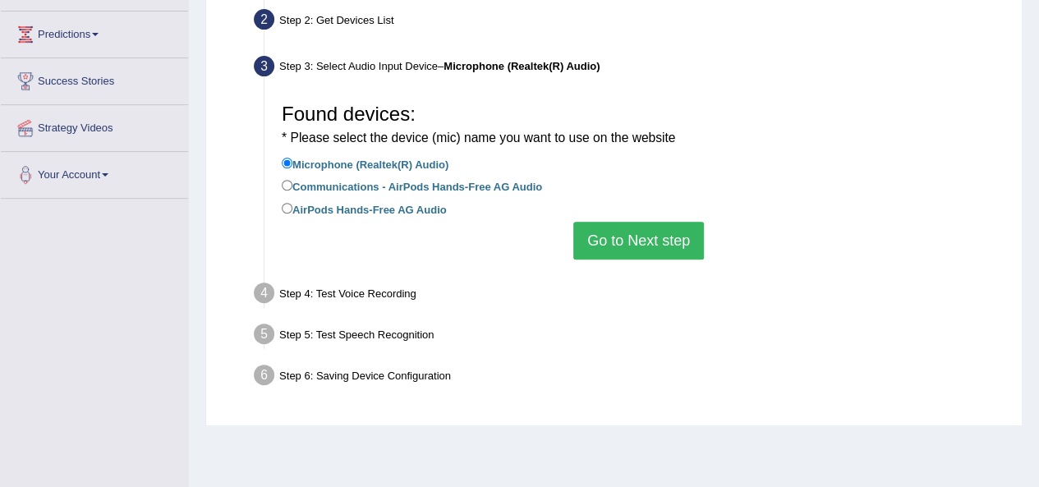
click at [656, 242] on button "Go to Next step" at bounding box center [639, 241] width 131 height 38
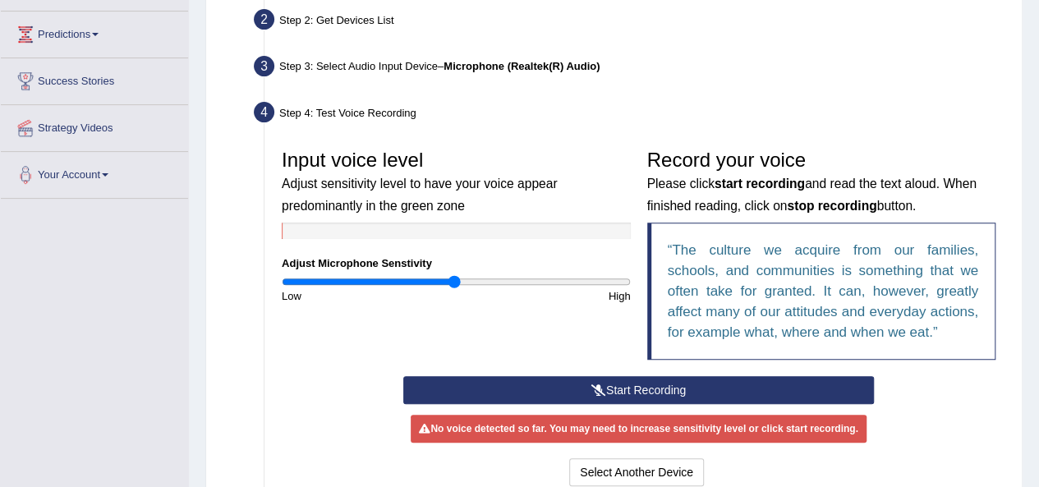
scroll to position [390, 0]
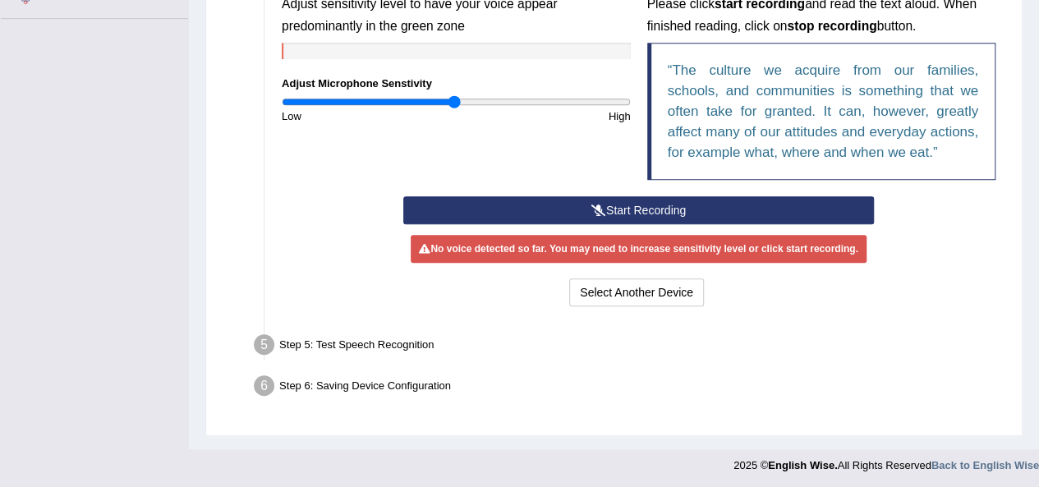
click at [623, 208] on button "Start Recording" at bounding box center [638, 210] width 471 height 28
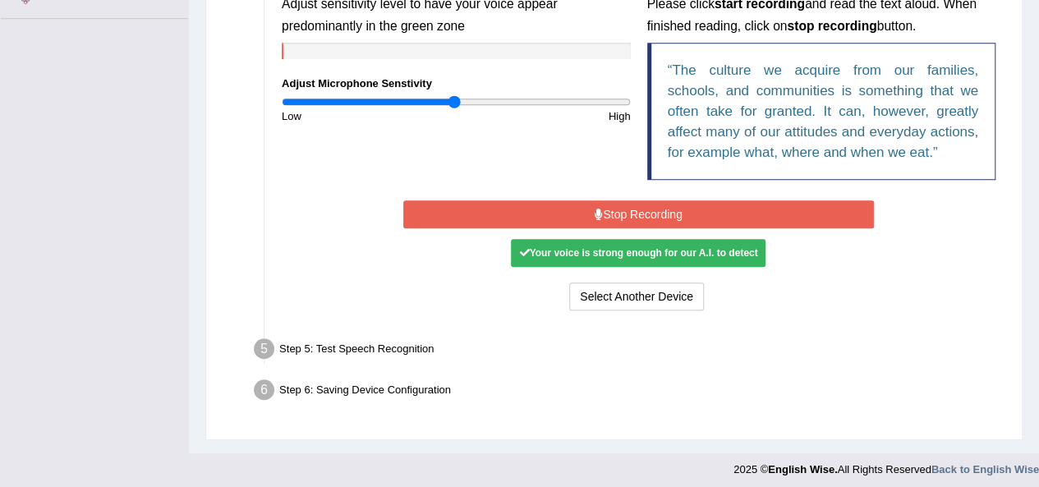
click at [623, 208] on button "Stop Recording" at bounding box center [638, 214] width 471 height 28
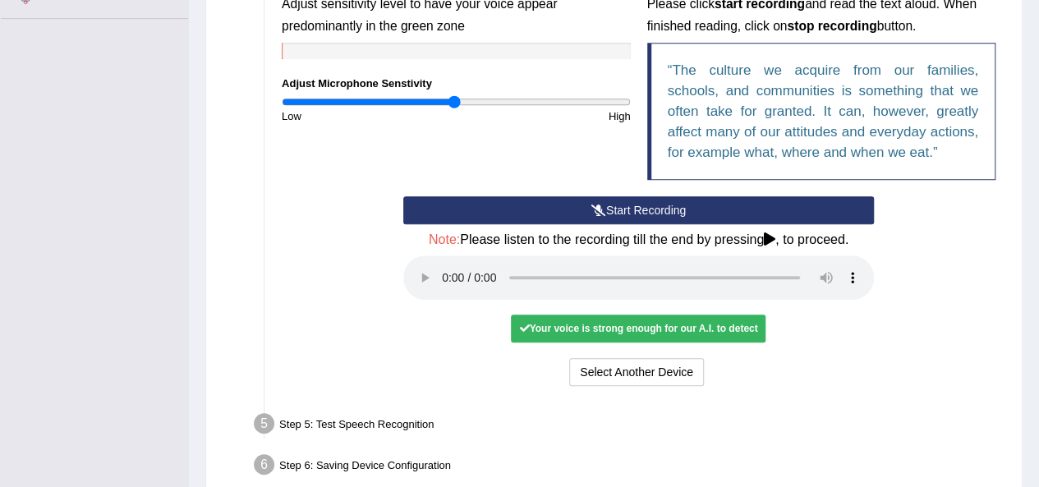
click at [555, 335] on div "Your voice is strong enough for our A.I. to detect" at bounding box center [638, 329] width 255 height 28
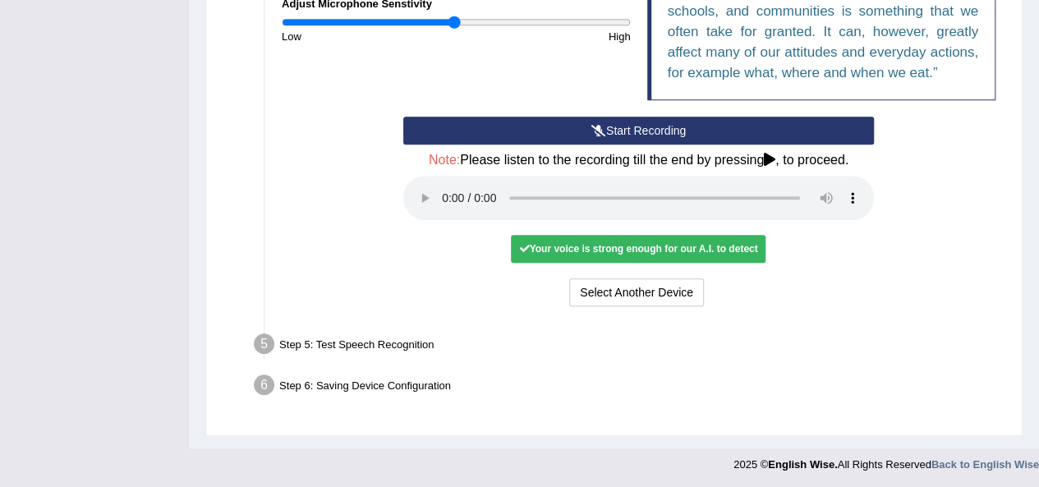
click at [371, 340] on div "Step 5: Test Speech Recognition" at bounding box center [631, 347] width 768 height 36
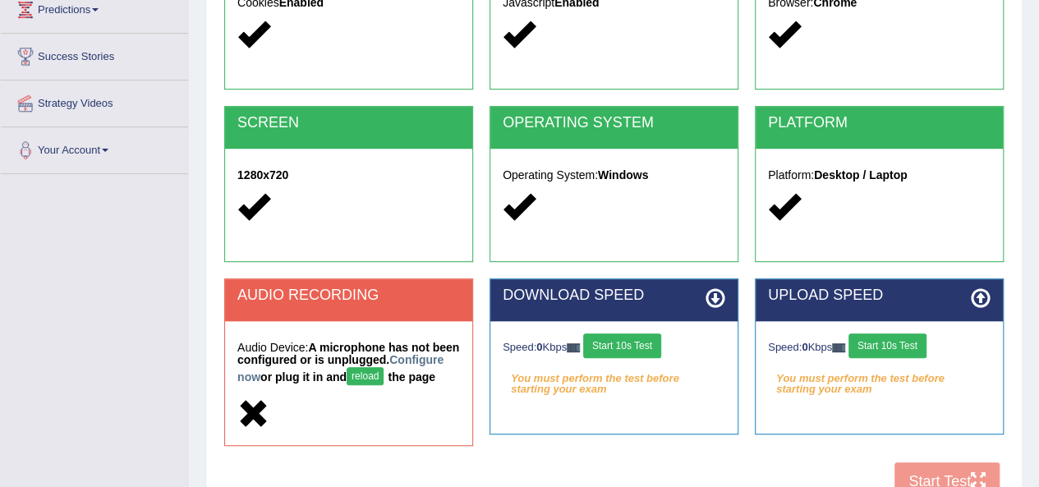
scroll to position [319, 0]
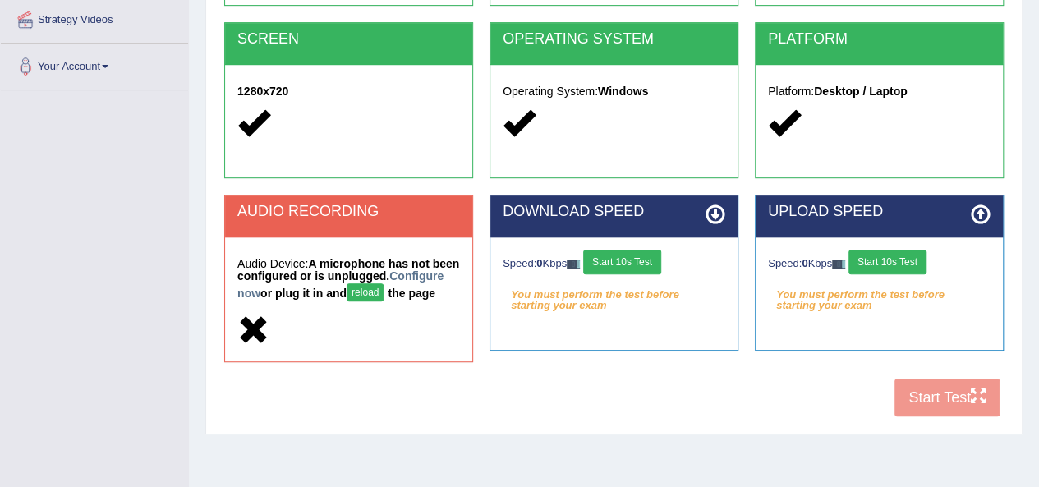
click at [384, 291] on button "reload" at bounding box center [365, 292] width 37 height 18
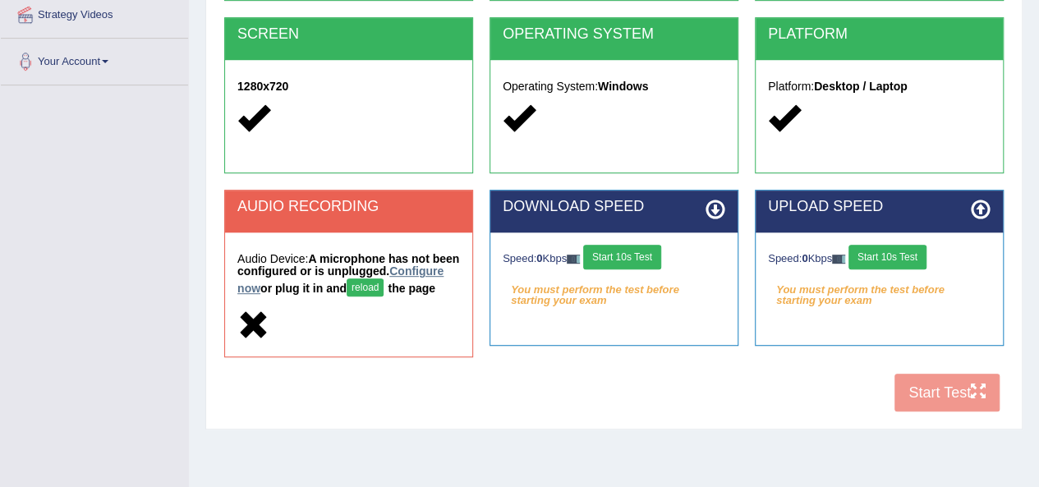
click at [297, 292] on link "Configure now" at bounding box center [340, 280] width 206 height 30
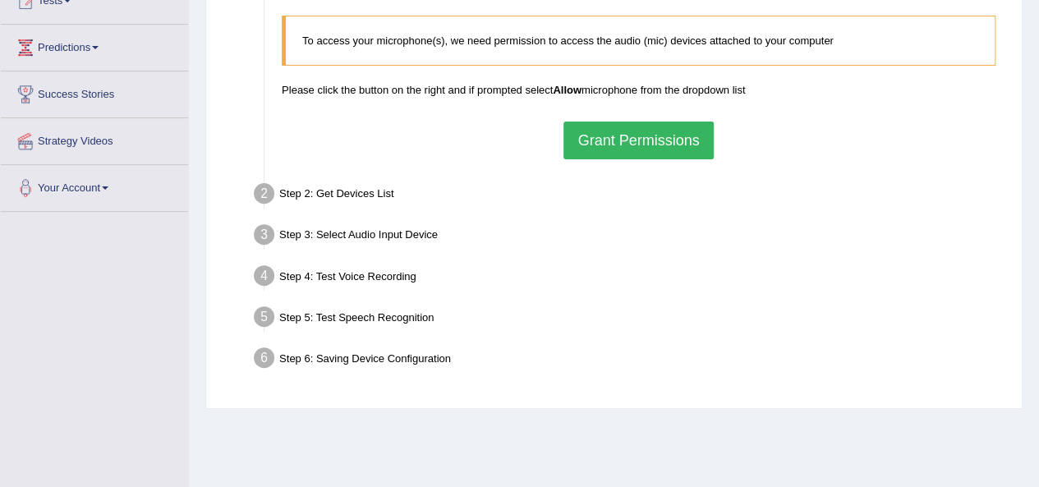
scroll to position [191, 0]
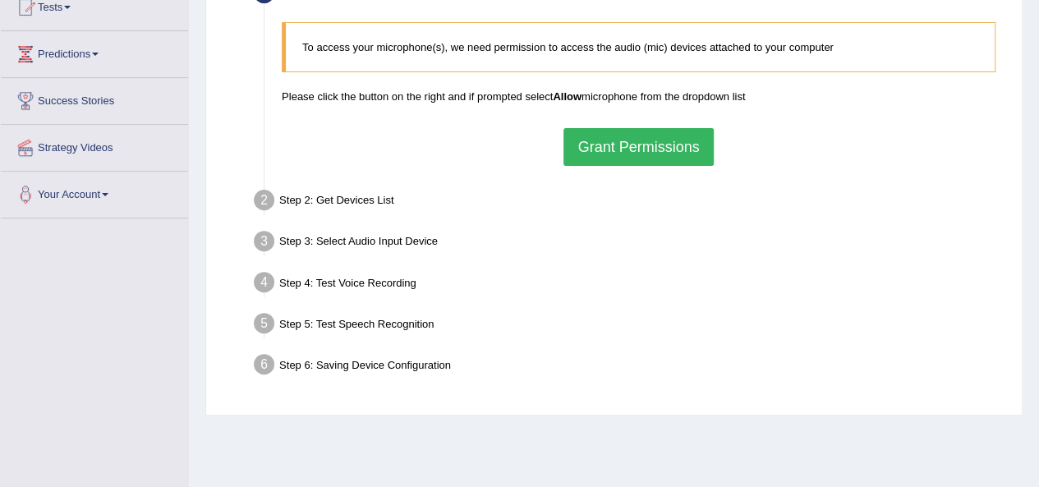
drag, startPoint x: 659, startPoint y: 231, endPoint x: 605, endPoint y: 142, distance: 104.0
click at [605, 142] on button "Grant Permissions" at bounding box center [639, 147] width 150 height 38
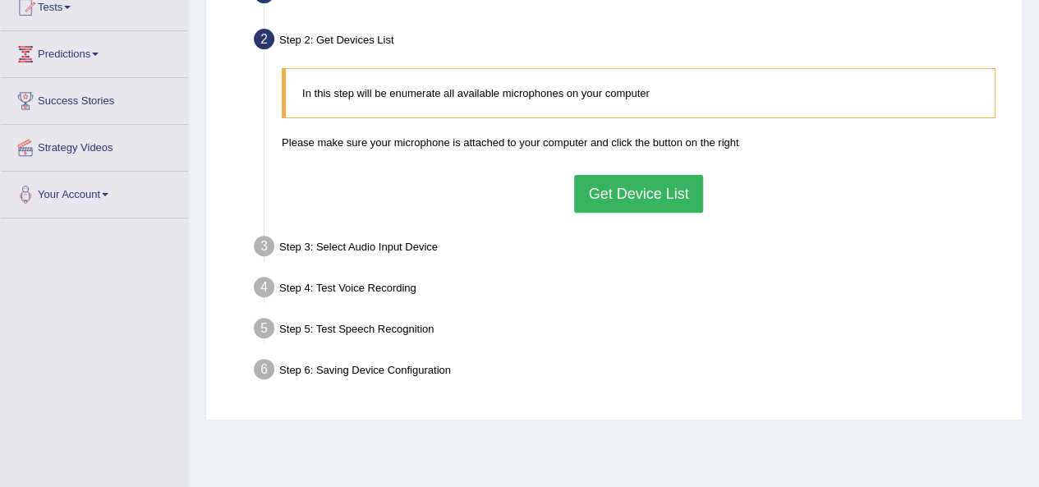
click at [606, 180] on button "Get Device List" at bounding box center [638, 194] width 128 height 38
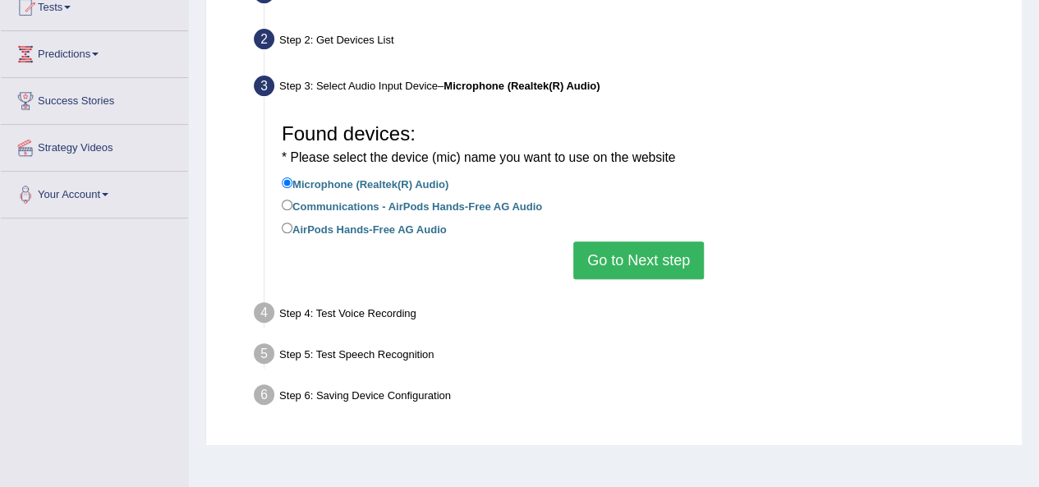
click at [431, 231] on label "AirPods Hands-Free AG Audio" at bounding box center [364, 228] width 165 height 18
click at [293, 231] on input "AirPods Hands-Free AG Audio" at bounding box center [287, 228] width 11 height 11
radio input "true"
click at [613, 274] on button "Go to Next step" at bounding box center [639, 261] width 131 height 38
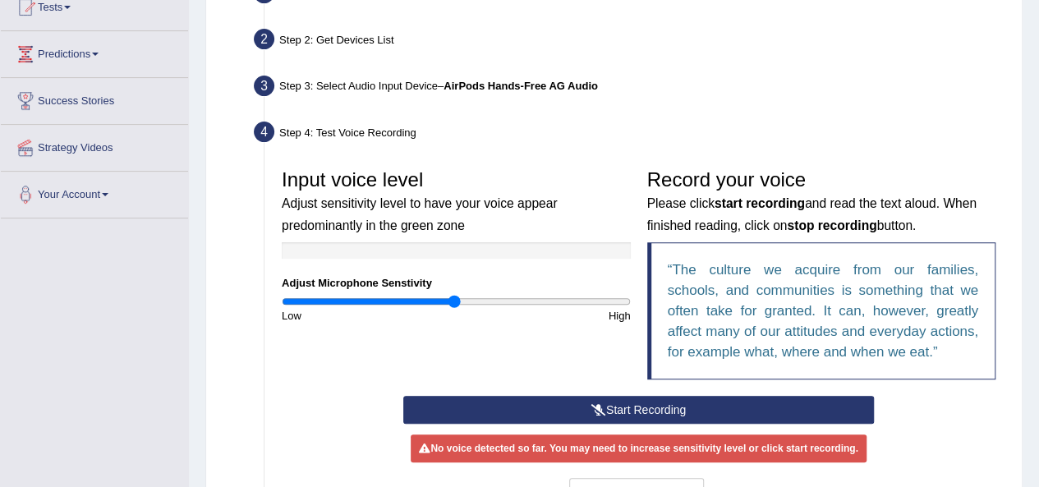
scroll to position [284, 0]
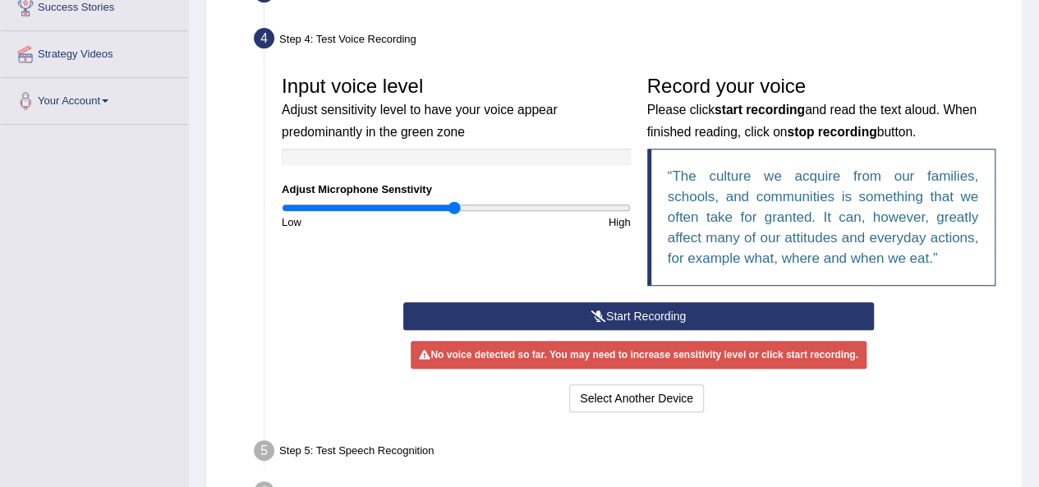
click at [629, 316] on button "Start Recording" at bounding box center [638, 316] width 471 height 28
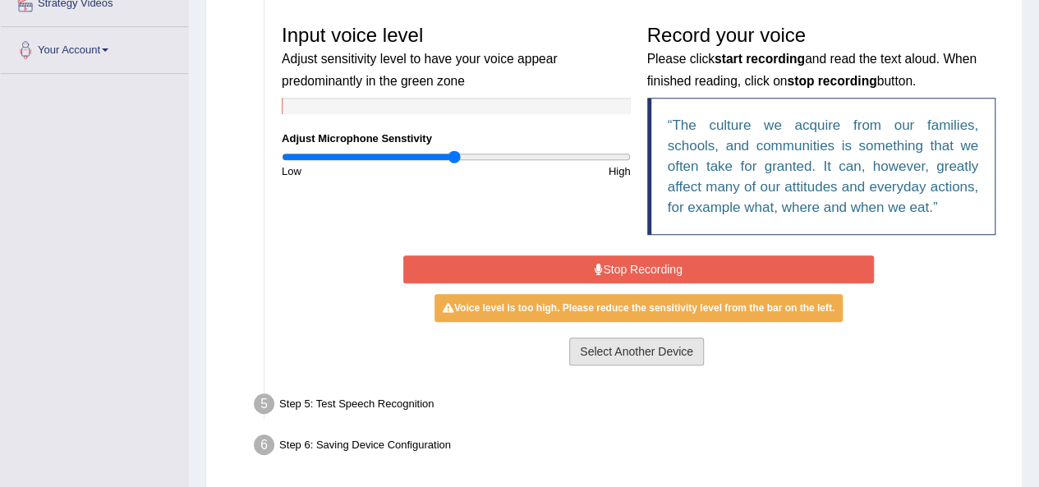
scroll to position [342, 0]
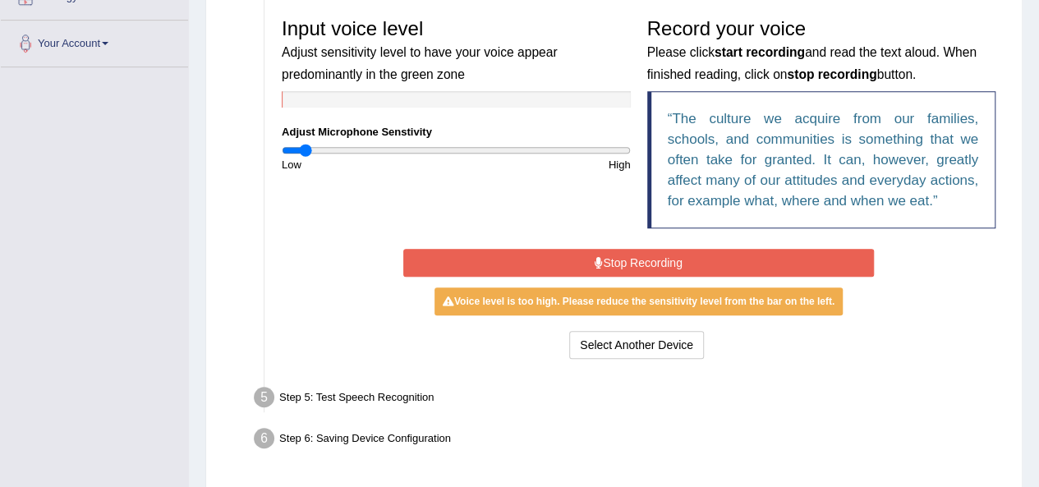
click at [306, 152] on input "range" at bounding box center [456, 150] width 349 height 13
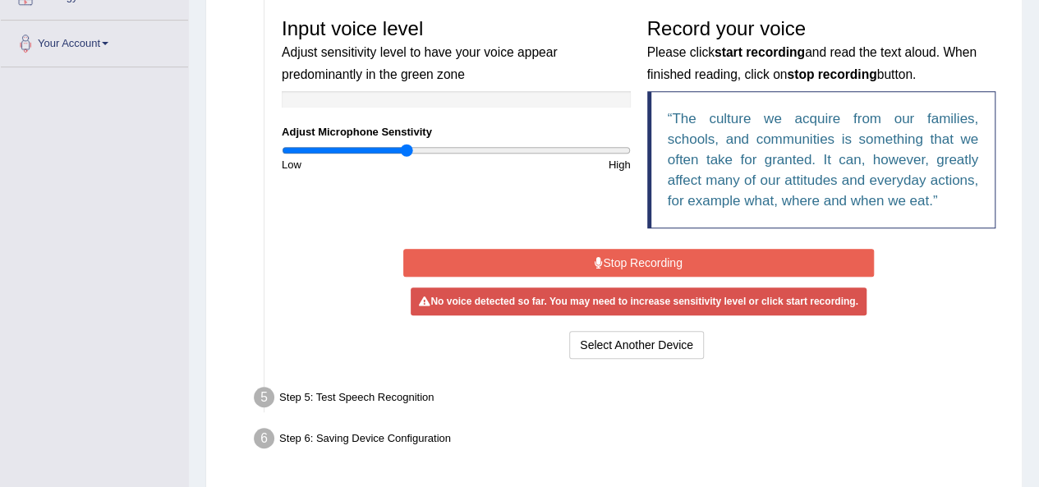
click at [408, 154] on input "range" at bounding box center [456, 150] width 349 height 13
click at [623, 267] on button "Stop Recording" at bounding box center [638, 263] width 471 height 28
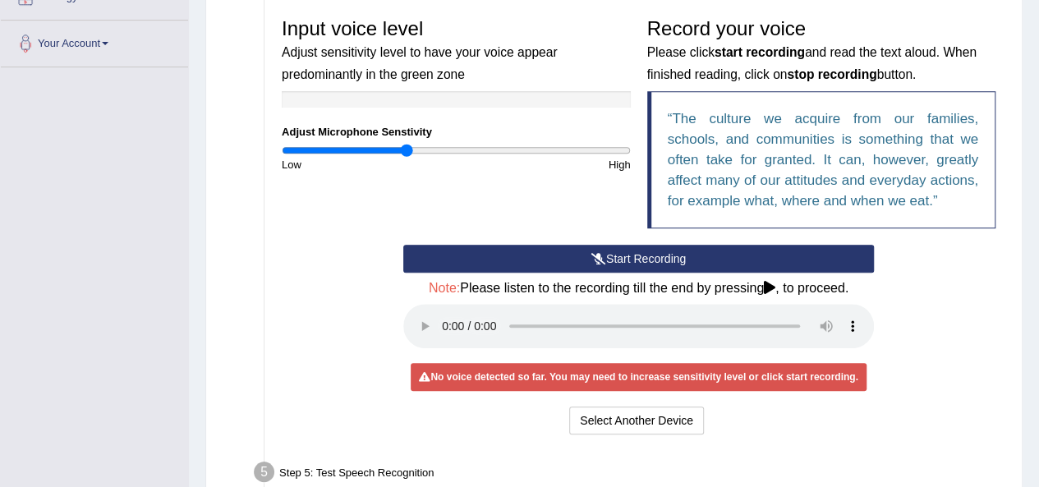
click at [592, 253] on icon at bounding box center [599, 259] width 15 height 12
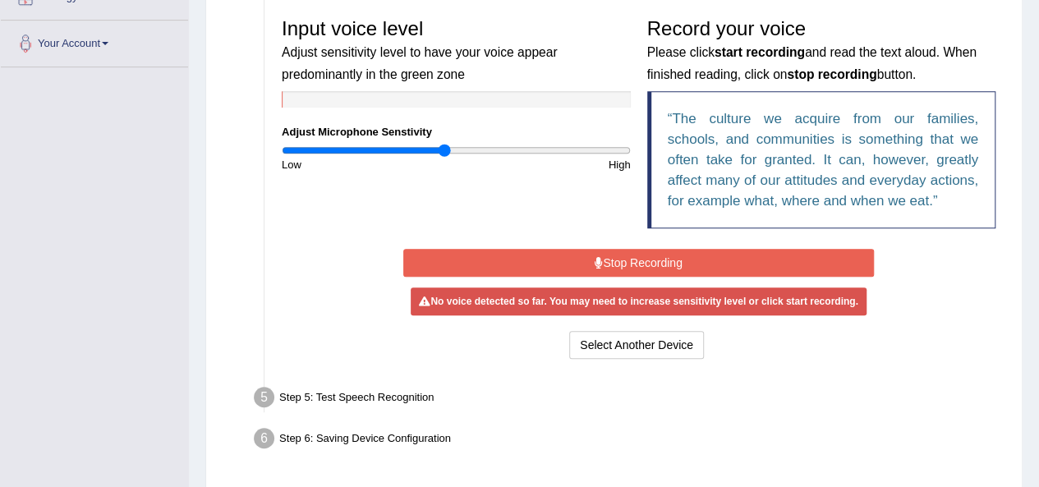
click at [442, 145] on input "range" at bounding box center [456, 150] width 349 height 13
click at [425, 149] on input "range" at bounding box center [456, 150] width 349 height 13
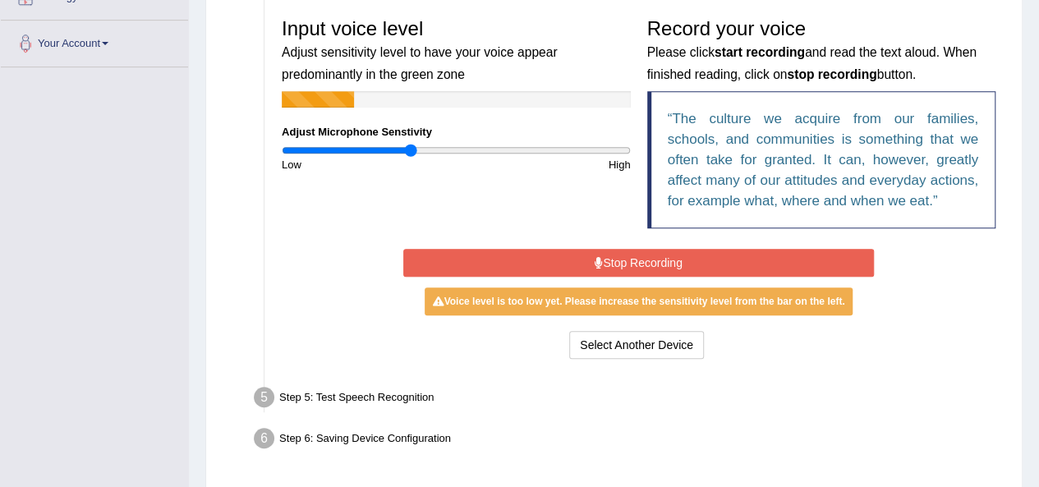
click at [411, 152] on input "range" at bounding box center [456, 150] width 349 height 13
click at [416, 150] on input "range" at bounding box center [456, 150] width 349 height 13
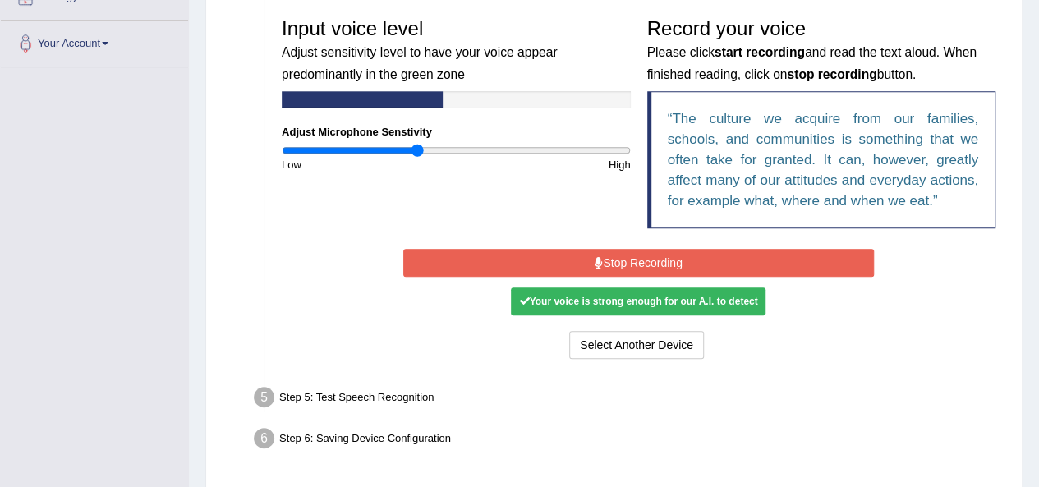
type input "0.78"
click at [418, 147] on input "range" at bounding box center [456, 150] width 349 height 13
click at [657, 263] on button "Stop Recording" at bounding box center [638, 263] width 471 height 28
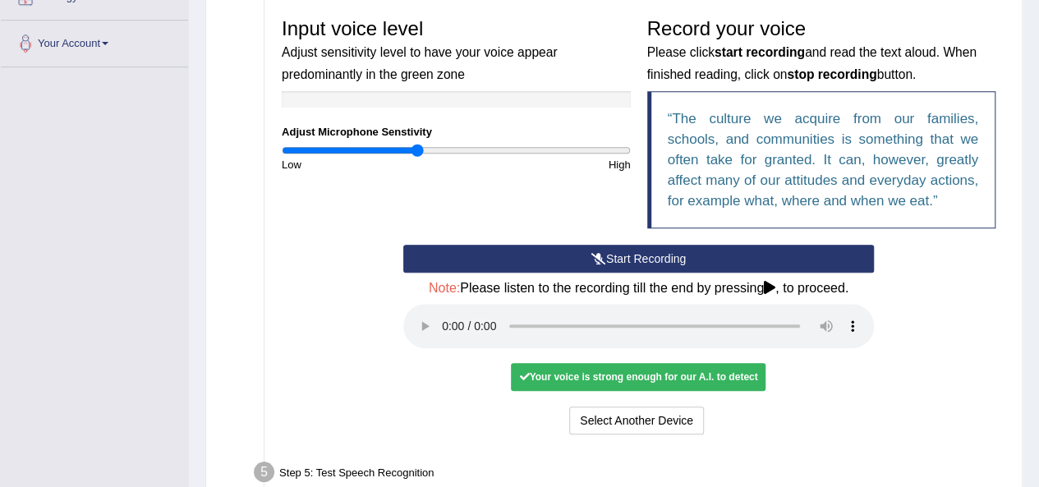
scroll to position [470, 0]
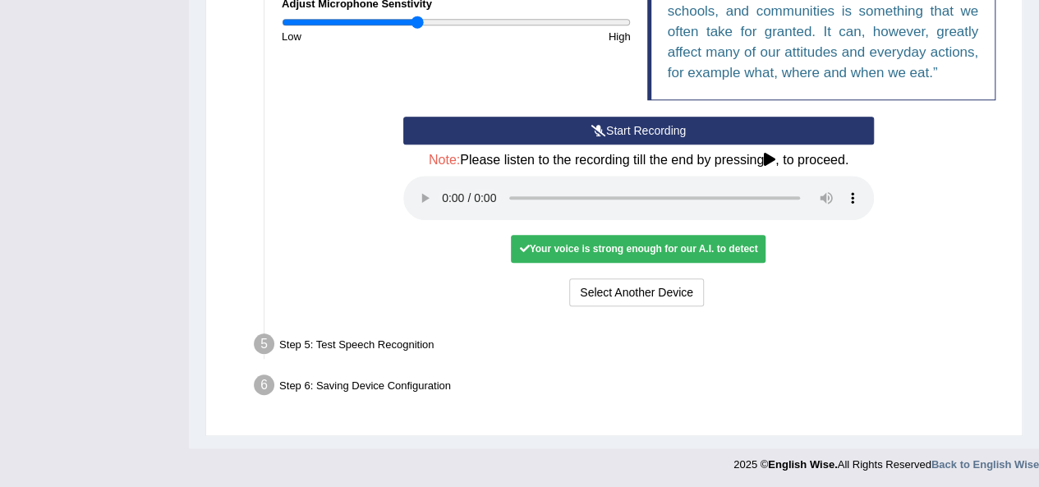
click at [260, 339] on li "Step 5: Test Speech Recognition Text to read The culture we acquire from our fa…" at bounding box center [630, 347] width 747 height 36
drag, startPoint x: 260, startPoint y: 339, endPoint x: 574, endPoint y: 246, distance: 327.3
click at [574, 246] on ul "Step 1: Grant Permissions To access your microphone(s), we need permission to a…" at bounding box center [614, 51] width 780 height 707
click at [574, 246] on div "Your voice is strong enough for our A.I. to detect" at bounding box center [638, 249] width 255 height 28
click at [541, 247] on div "Your voice is strong enough for our A.I. to detect" at bounding box center [638, 249] width 255 height 28
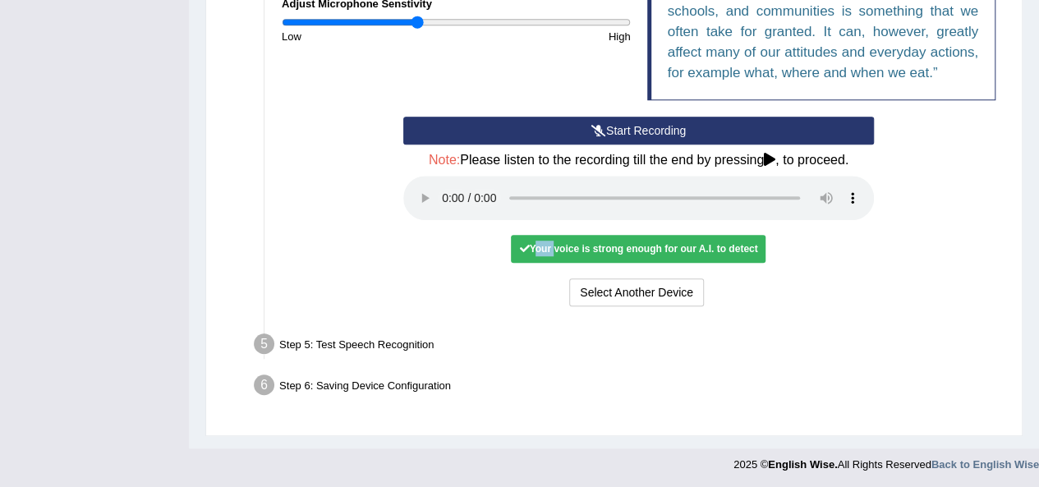
click at [541, 247] on div "Your voice is strong enough for our A.I. to detect" at bounding box center [638, 249] width 255 height 28
click at [548, 310] on div "Input voice level Adjust sensitivity level to have your voice appear predominan…" at bounding box center [639, 95] width 730 height 445
click at [853, 263] on div "Start Recording Stop Recording Note: Please listen to the recording till the en…" at bounding box center [638, 214] width 487 height 194
click at [265, 347] on li "Step 5: Test Speech Recognition Text to read The culture we acquire from our fa…" at bounding box center [630, 347] width 747 height 36
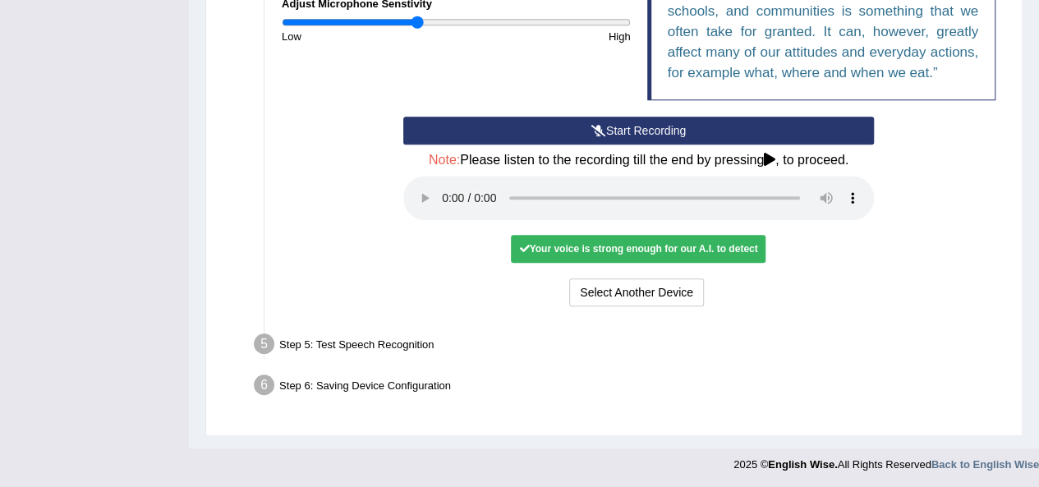
click at [417, 339] on div "Step 5: Test Speech Recognition" at bounding box center [631, 347] width 768 height 36
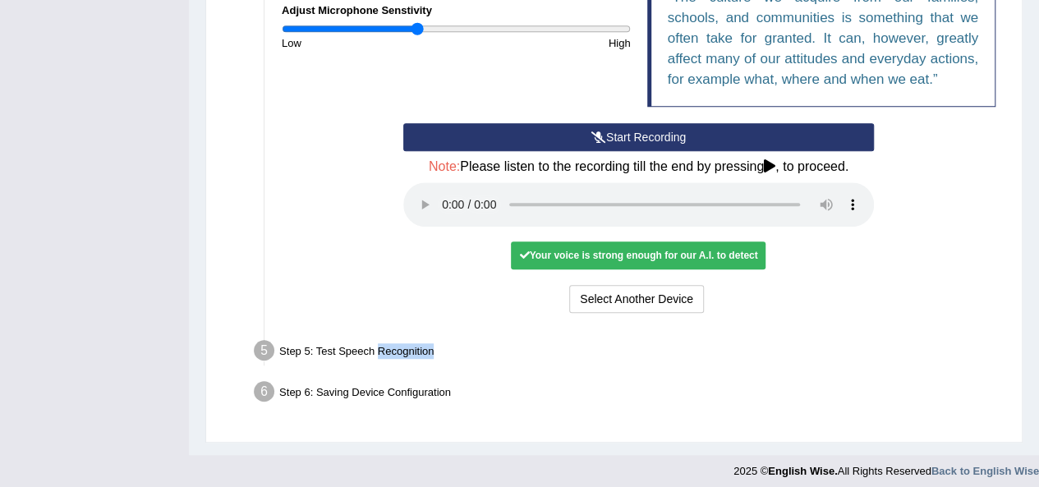
scroll to position [464, 0]
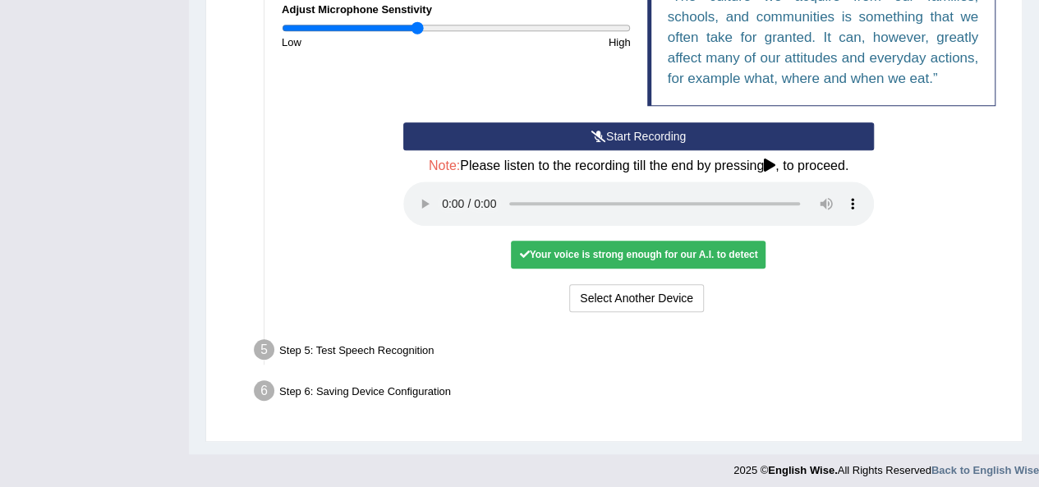
click at [266, 354] on li "Step 5: Test Speech Recognition Text to read The culture we acquire from our fa…" at bounding box center [630, 352] width 747 height 36
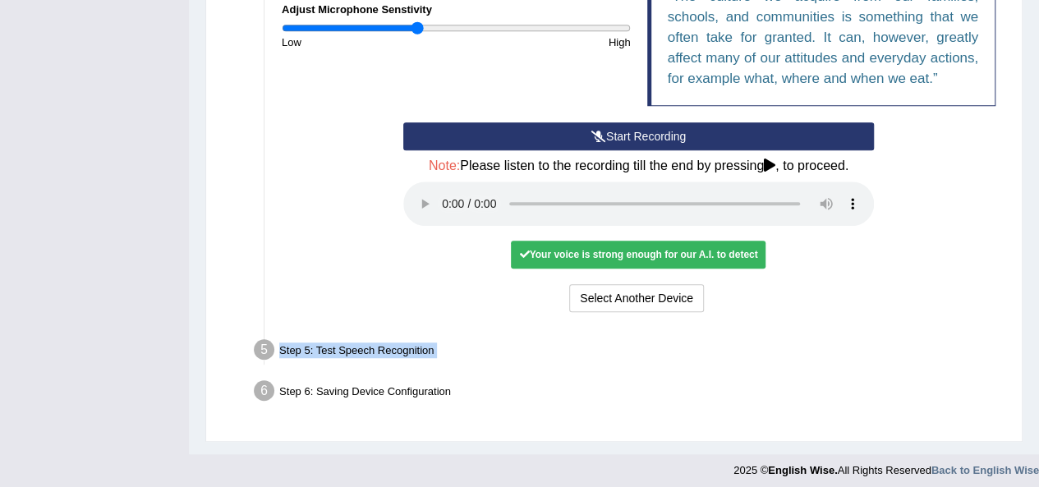
click at [266, 354] on li "Step 5: Test Speech Recognition Text to read The culture we acquire from our fa…" at bounding box center [630, 352] width 747 height 36
click at [258, 345] on li "Step 5: Test Speech Recognition Text to read The culture we acquire from our fa…" at bounding box center [630, 352] width 747 height 36
click at [258, 347] on li "Step 5: Test Speech Recognition Text to read The culture we acquire from our fa…" at bounding box center [630, 352] width 747 height 36
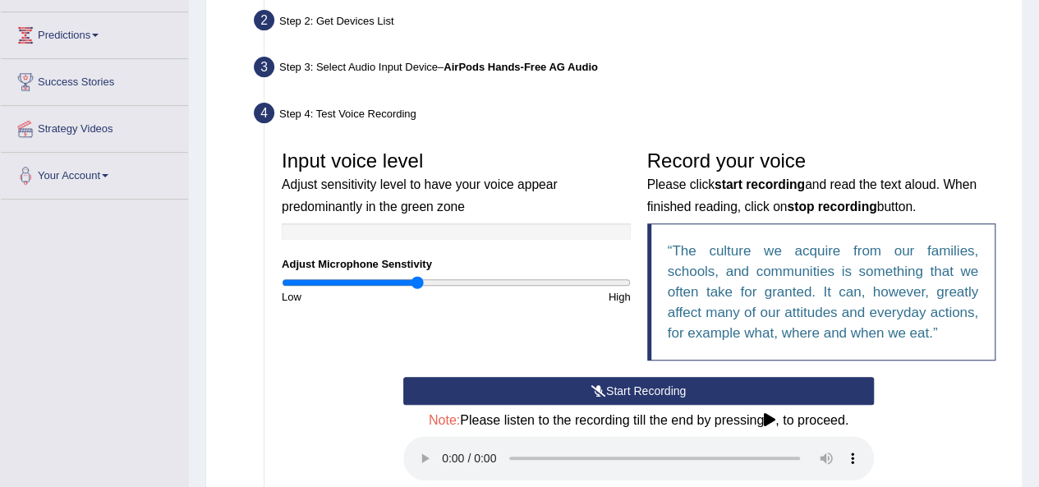
scroll to position [0, 0]
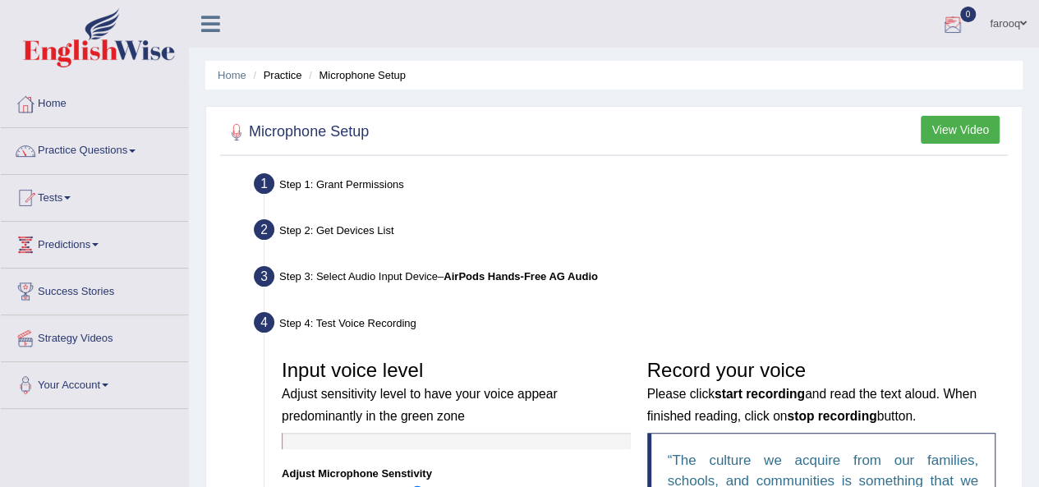
click at [942, 127] on button "View Video" at bounding box center [960, 130] width 79 height 28
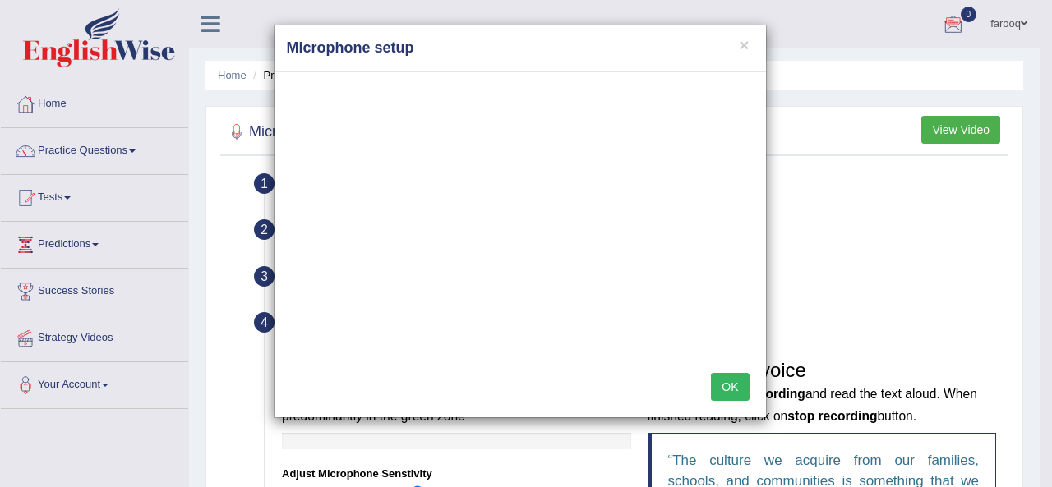
click at [738, 42] on h4 "Microphone setup" at bounding box center [520, 48] width 467 height 21
click at [745, 41] on button "×" at bounding box center [744, 44] width 10 height 17
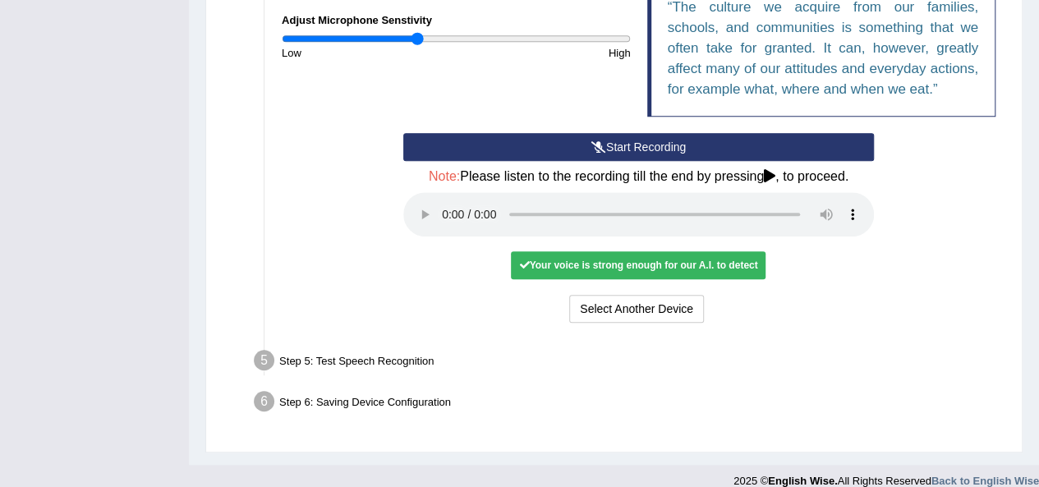
scroll to position [470, 0]
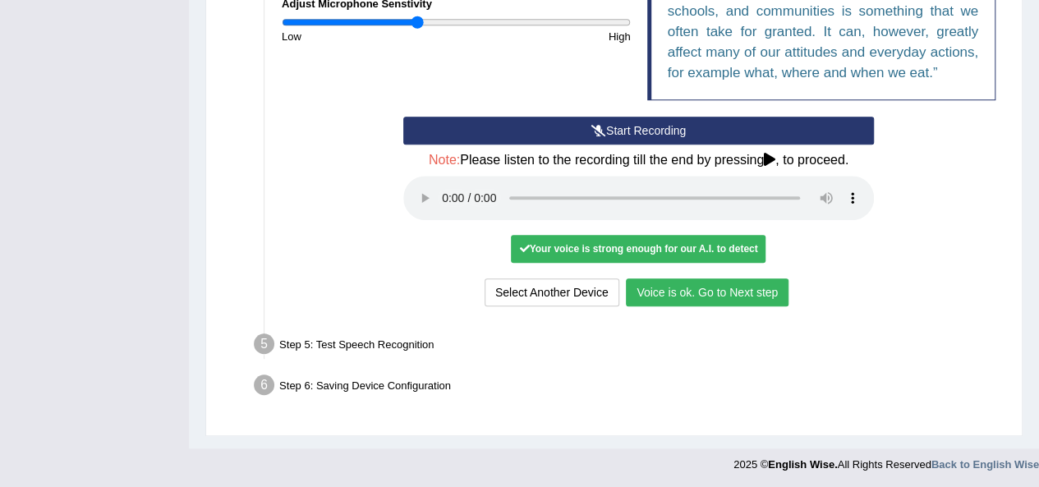
click at [712, 292] on button "Voice is ok. Go to Next step" at bounding box center [707, 293] width 163 height 28
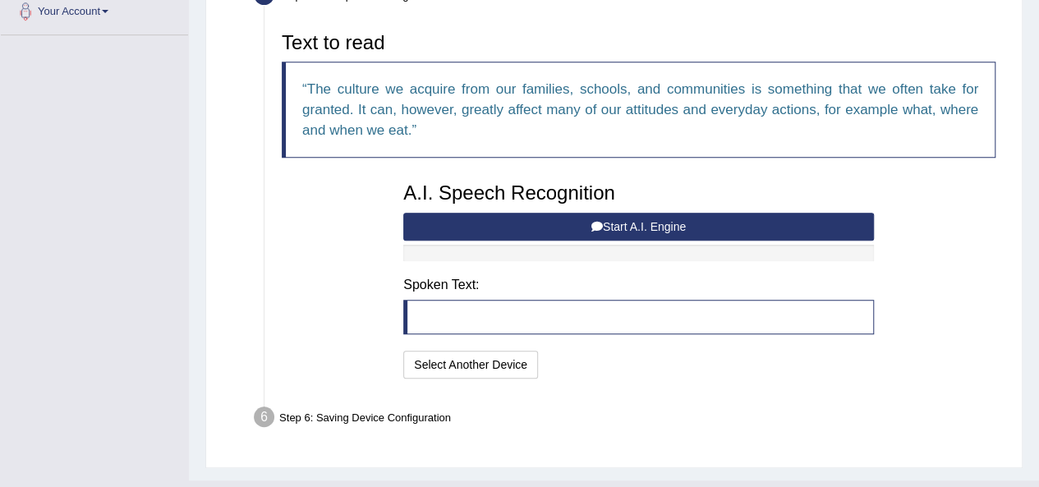
scroll to position [400, 0]
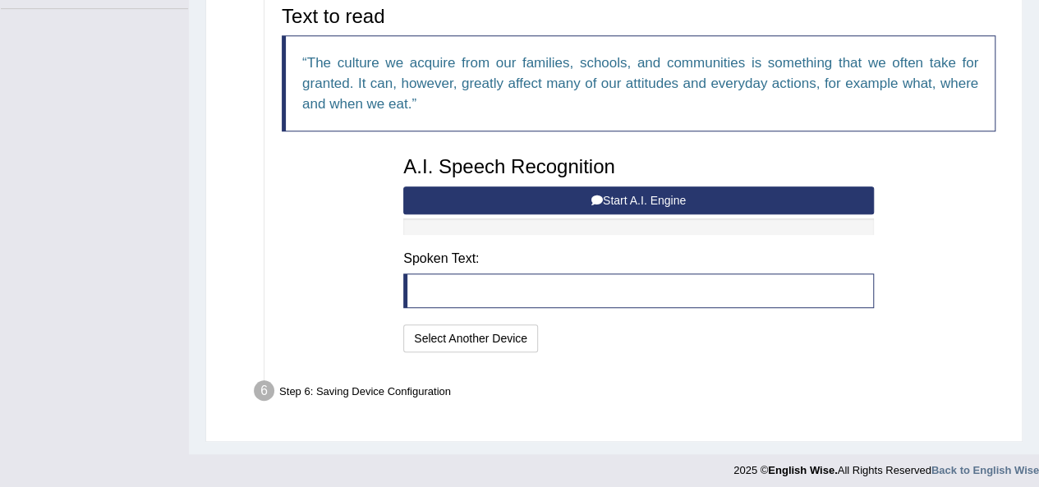
click at [598, 196] on icon at bounding box center [598, 201] width 12 height 12
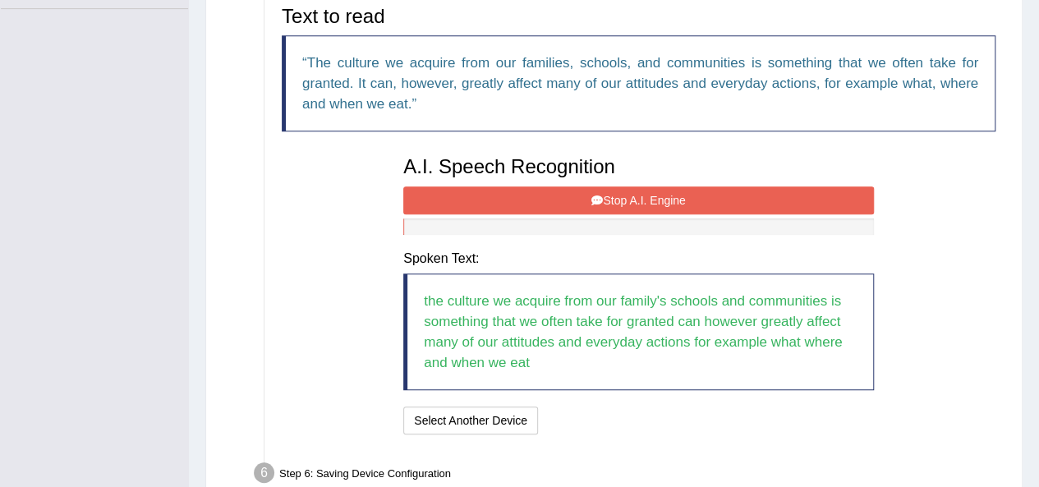
click at [598, 196] on icon at bounding box center [598, 201] width 12 height 12
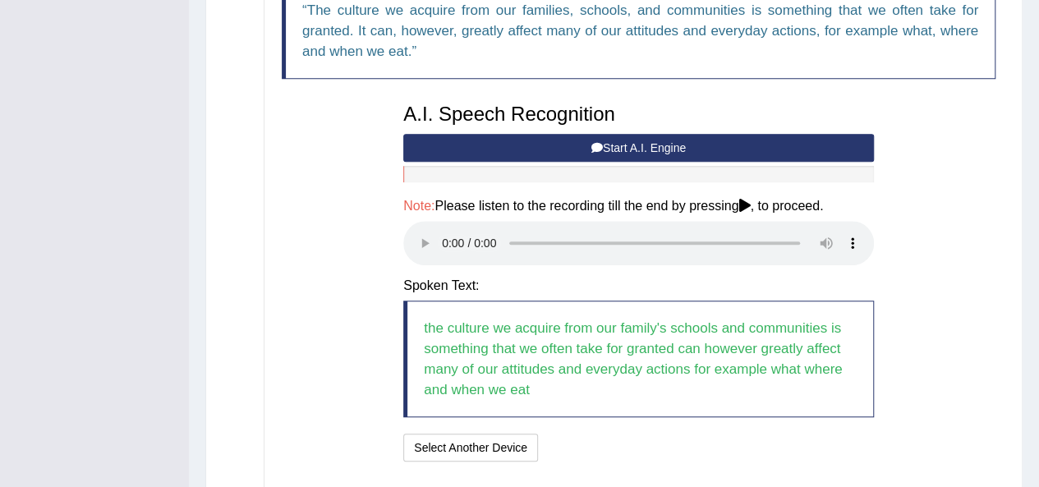
scroll to position [567, 0]
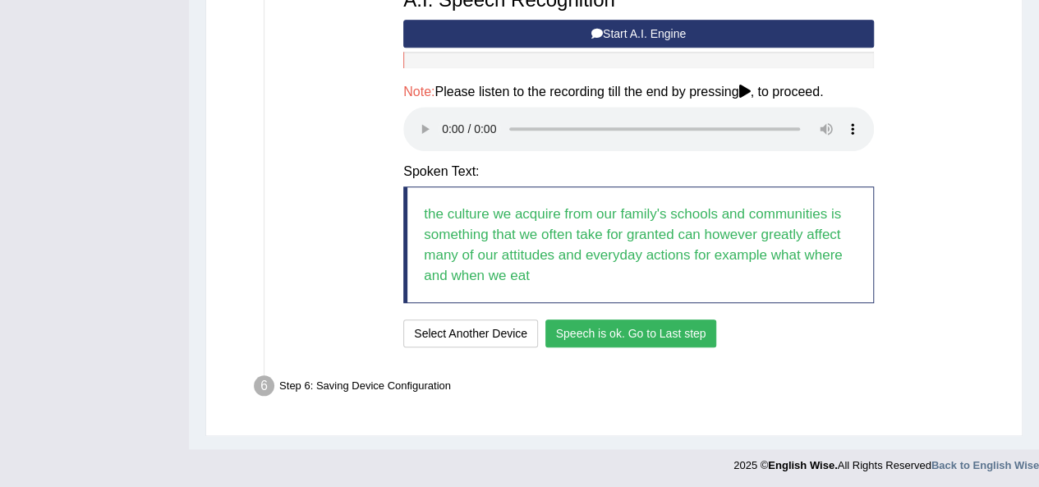
click at [593, 336] on button "Speech is ok. Go to Last step" at bounding box center [632, 334] width 172 height 28
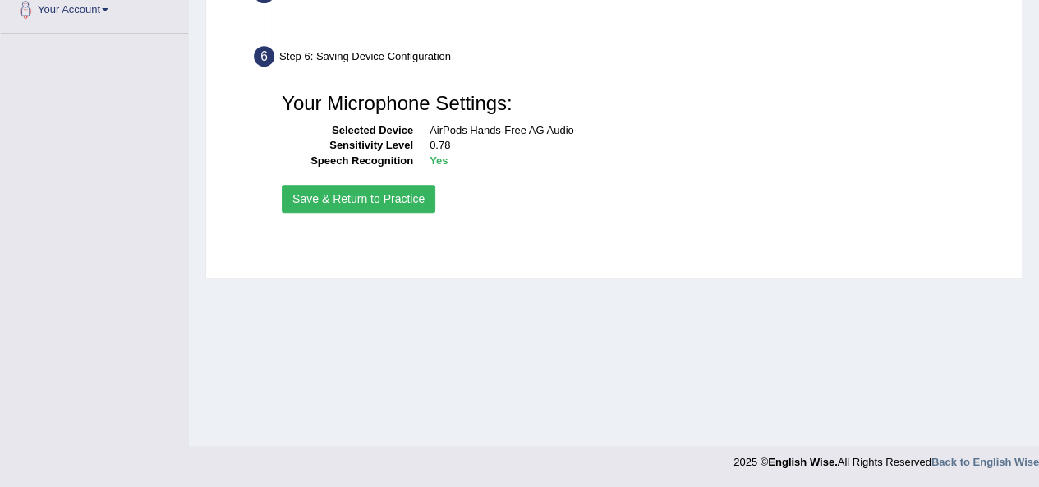
scroll to position [375, 0]
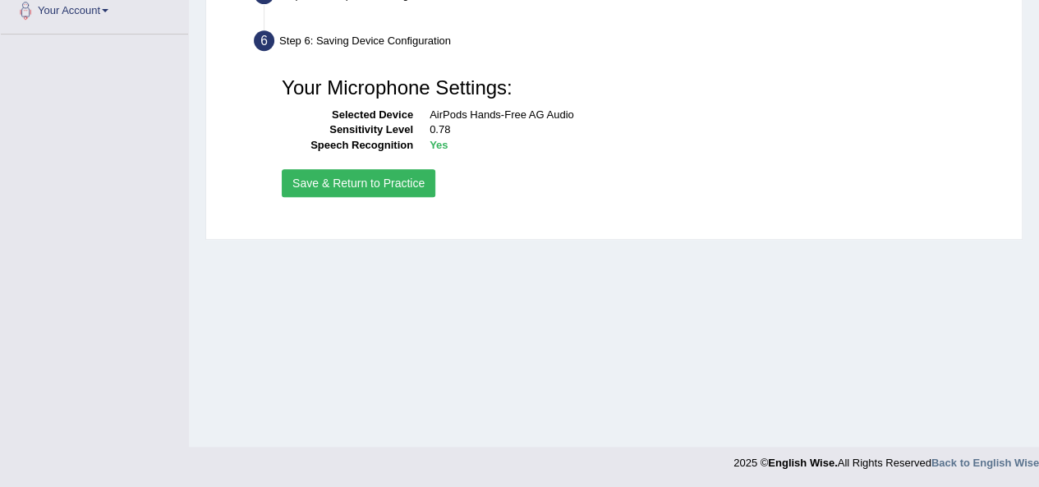
click at [392, 184] on button "Save & Return to Practice" at bounding box center [359, 183] width 154 height 28
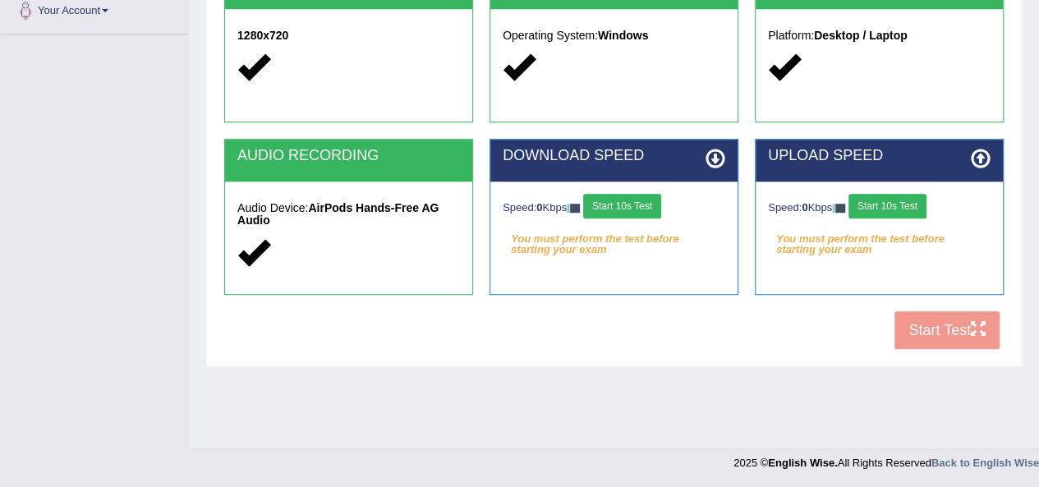
click at [639, 196] on button "Start 10s Test" at bounding box center [622, 206] width 78 height 25
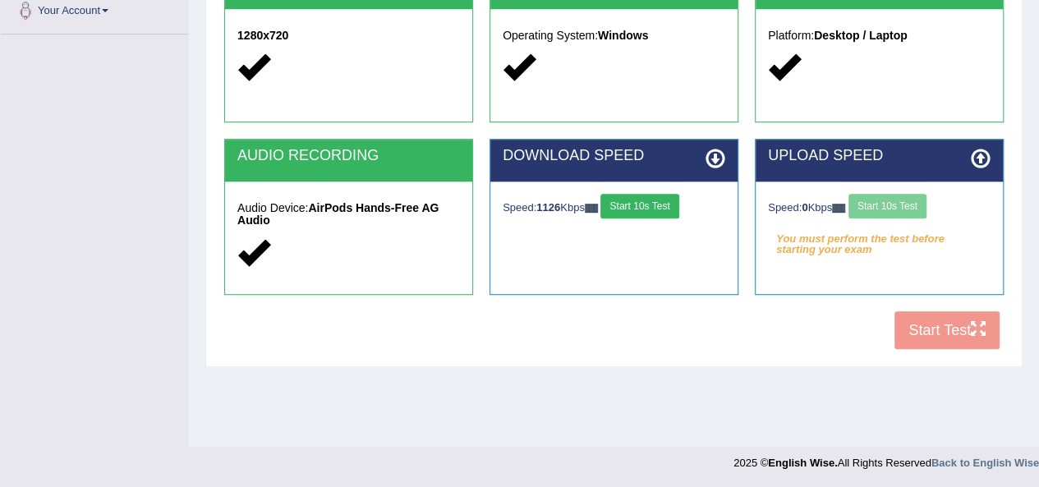
click at [639, 210] on button "Start 10s Test" at bounding box center [640, 206] width 78 height 25
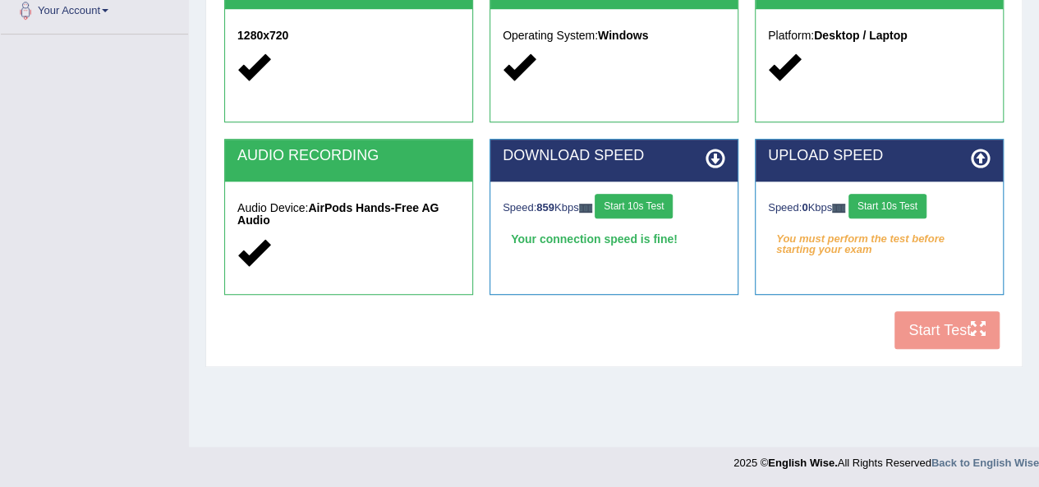
click at [886, 201] on button "Start 10s Test" at bounding box center [888, 206] width 78 height 25
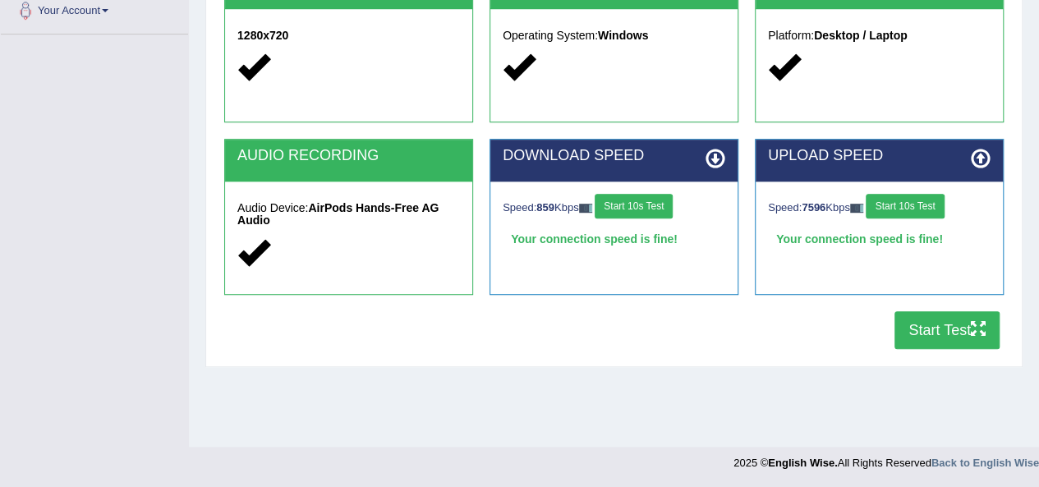
click at [955, 326] on button "Start Test" at bounding box center [947, 330] width 105 height 38
